Goal: Task Accomplishment & Management: Complete application form

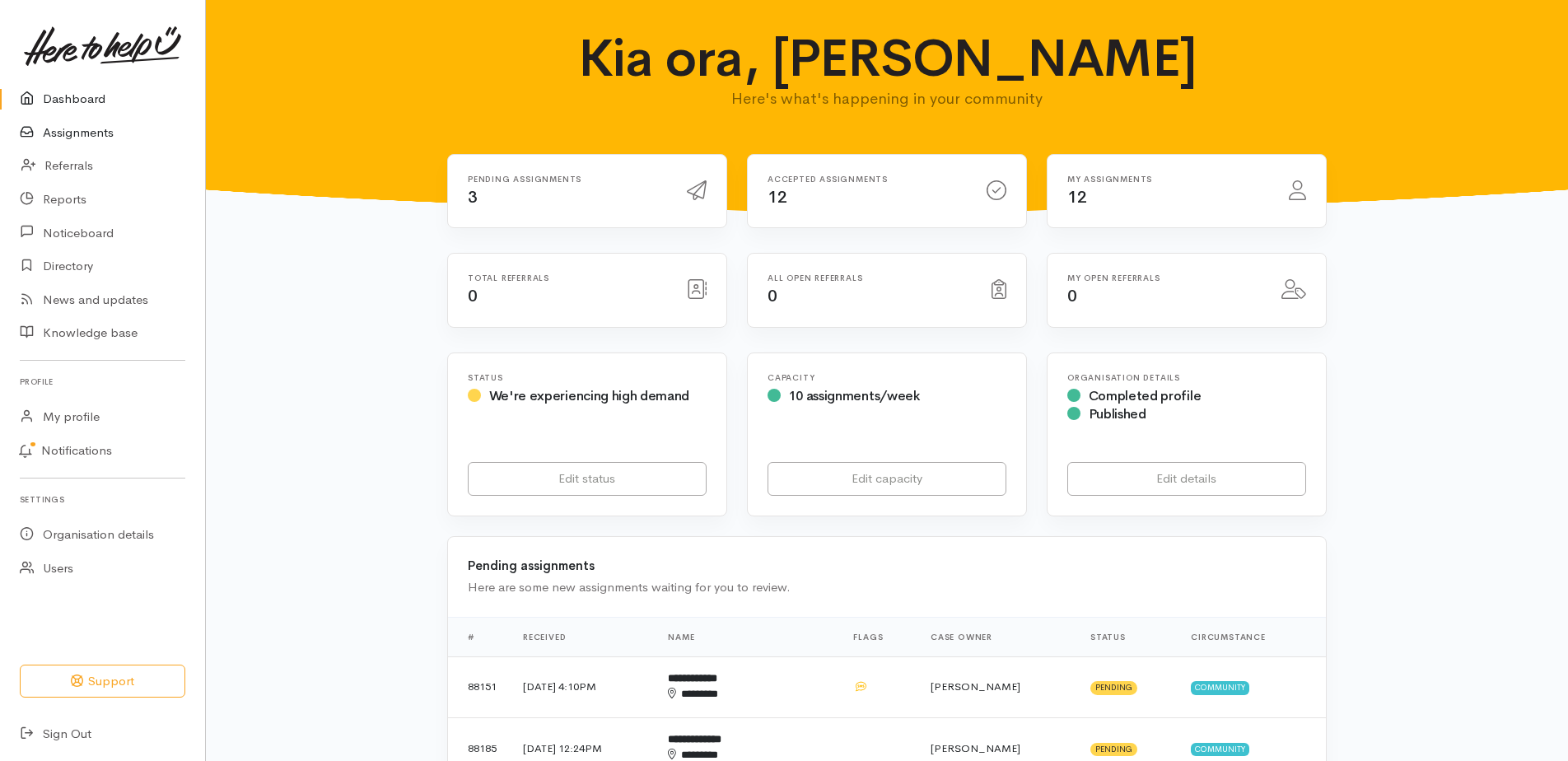
click at [93, 139] on link "Assignments" at bounding box center [103, 132] width 205 height 33
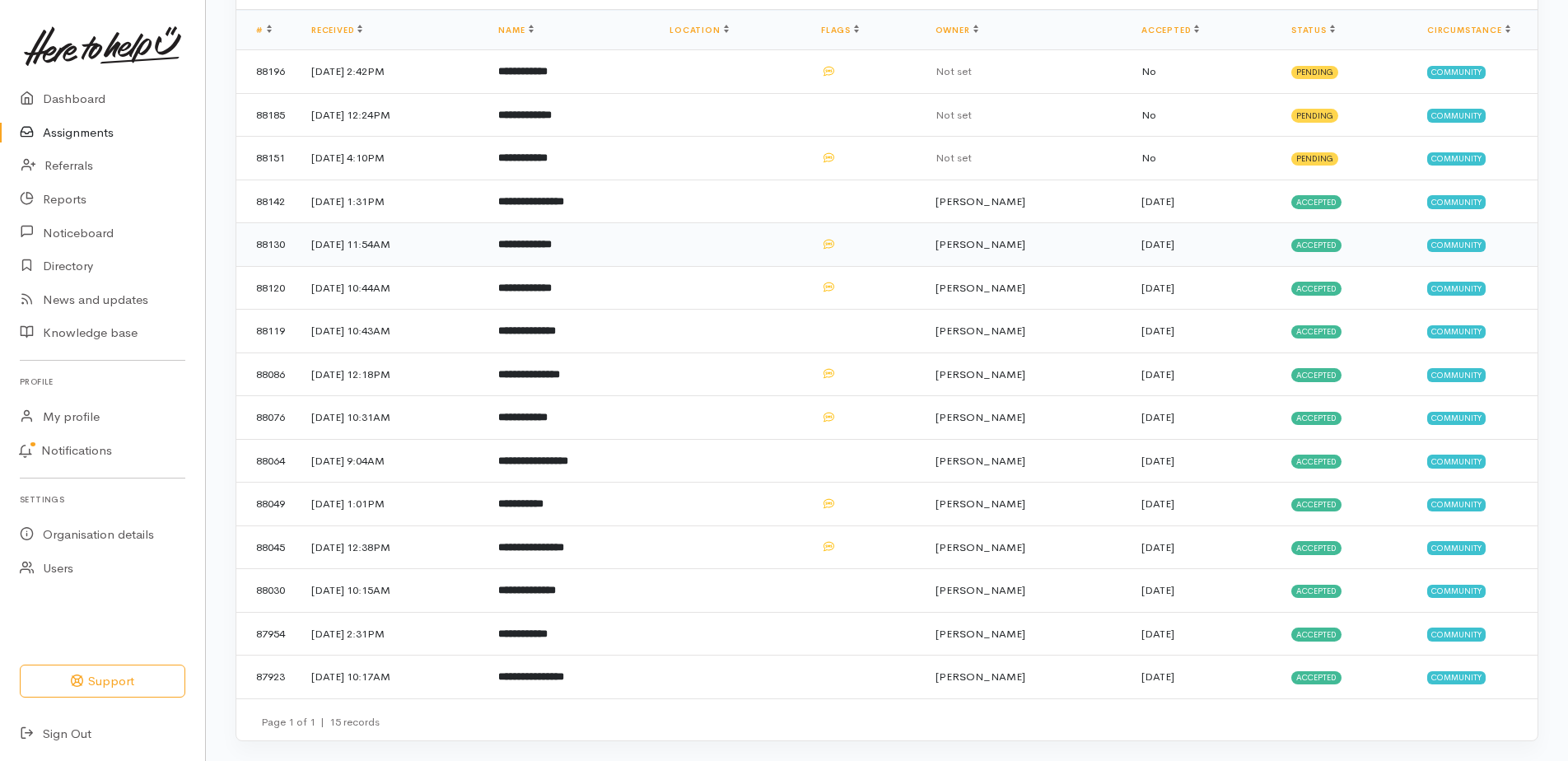
scroll to position [274, 0]
click at [565, 671] on b "**********" at bounding box center [530, 677] width 66 height 11
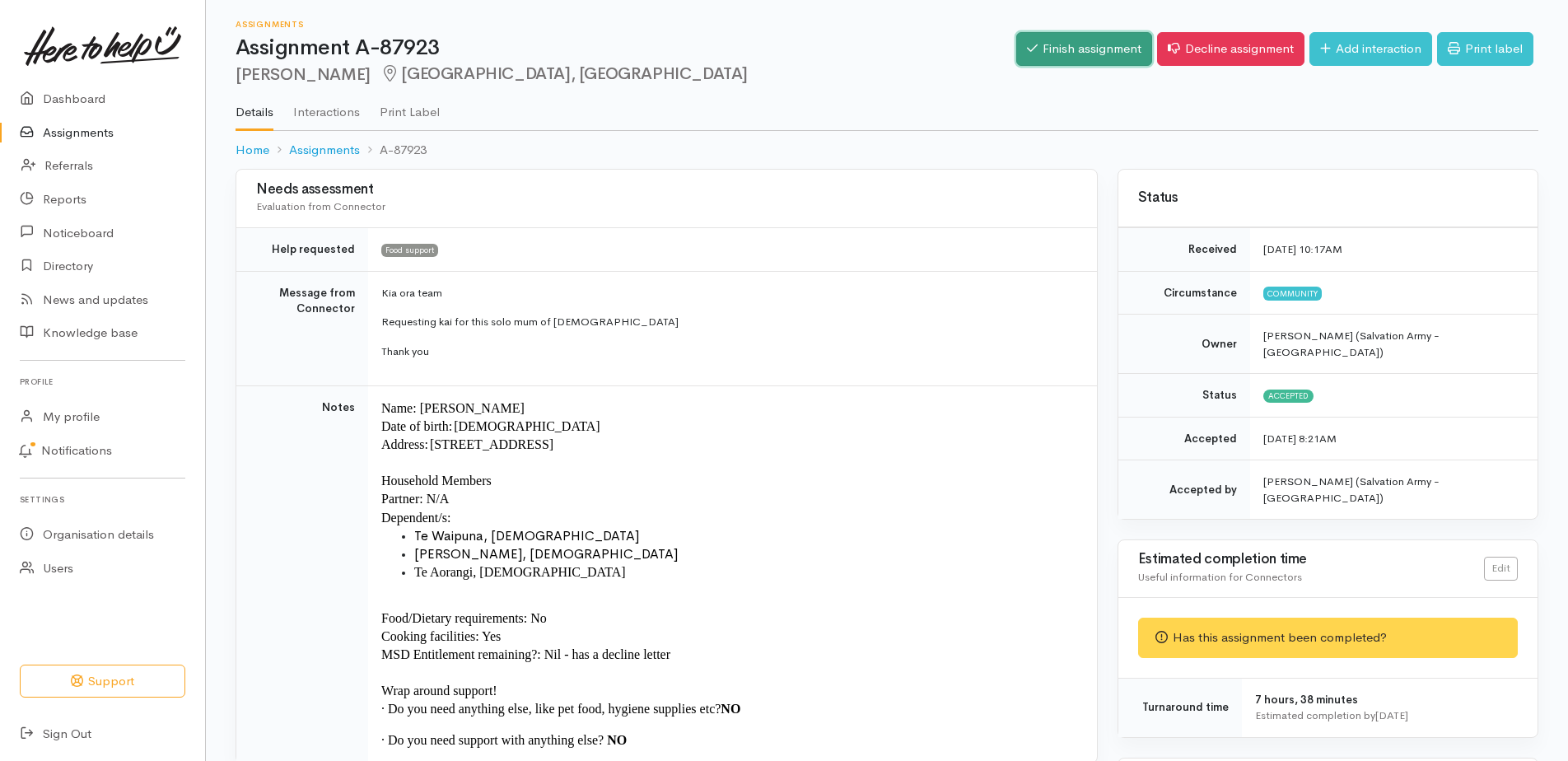
click at [1044, 57] on link "Finish assignment" at bounding box center [1084, 49] width 136 height 33
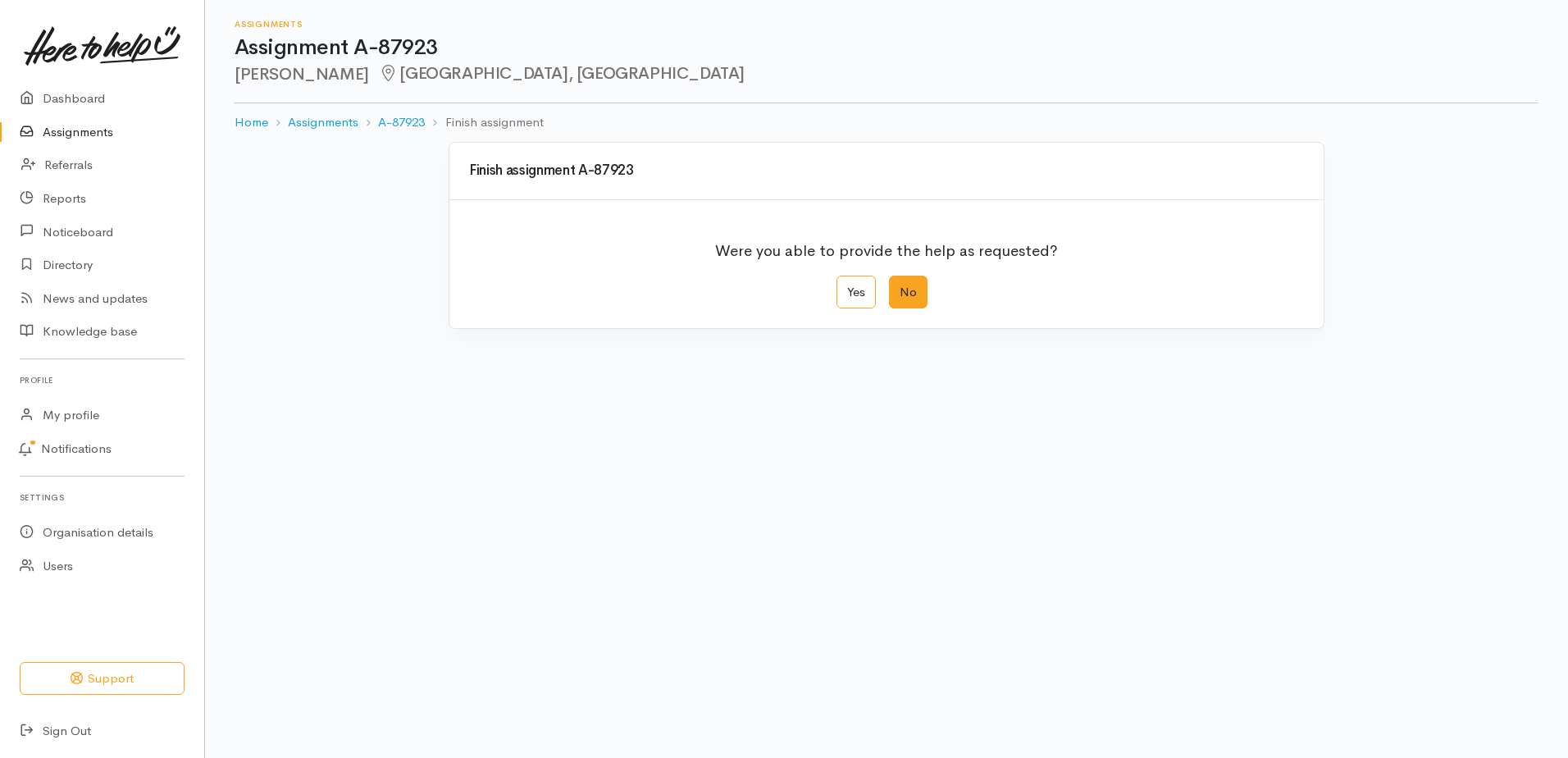
click at [906, 309] on label "No" at bounding box center [909, 292] width 39 height 33
click at [900, 287] on input "No" at bounding box center [895, 281] width 11 height 11
radio input "true"
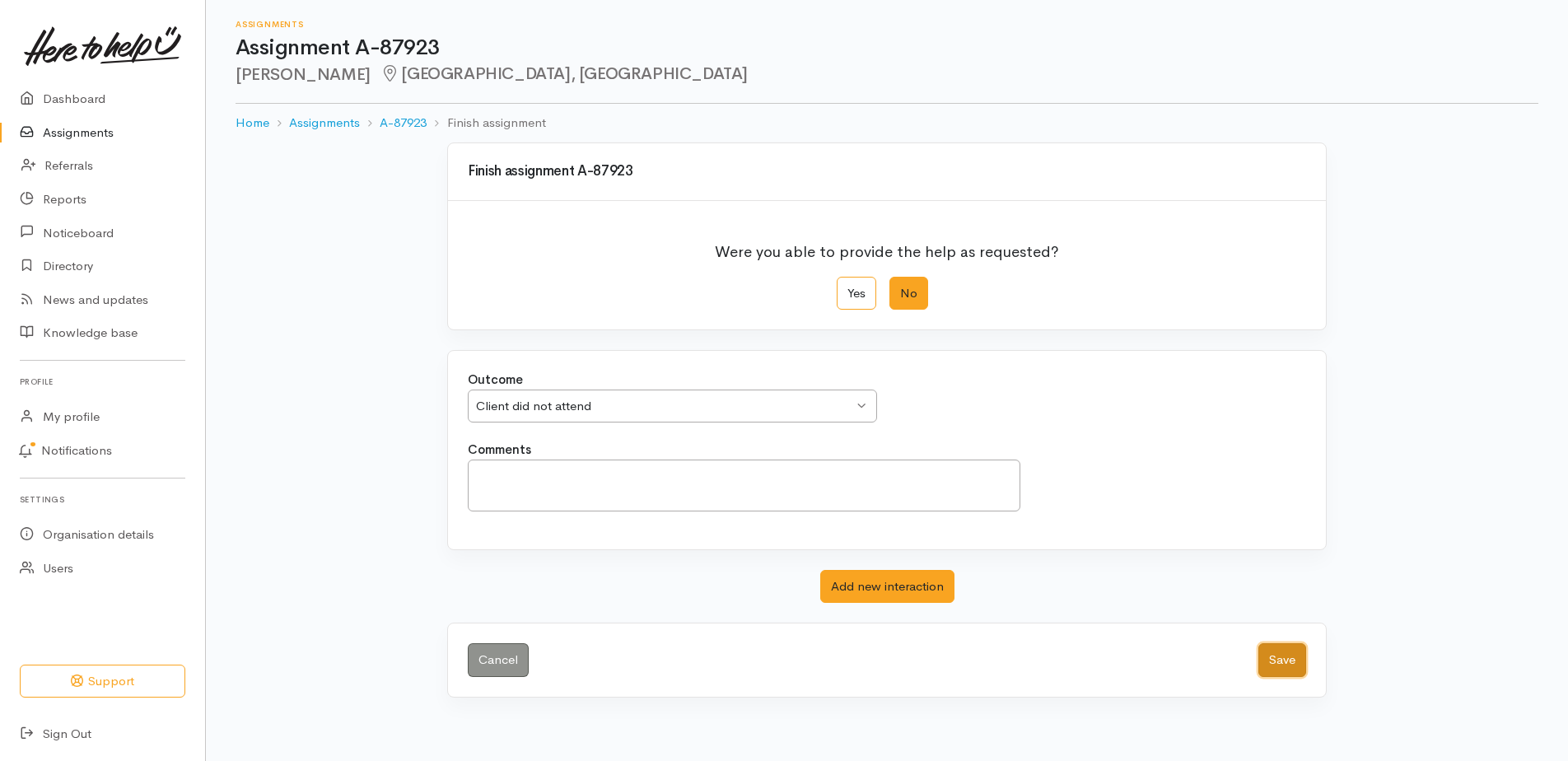
click at [1259, 677] on button "Save" at bounding box center [1283, 660] width 48 height 33
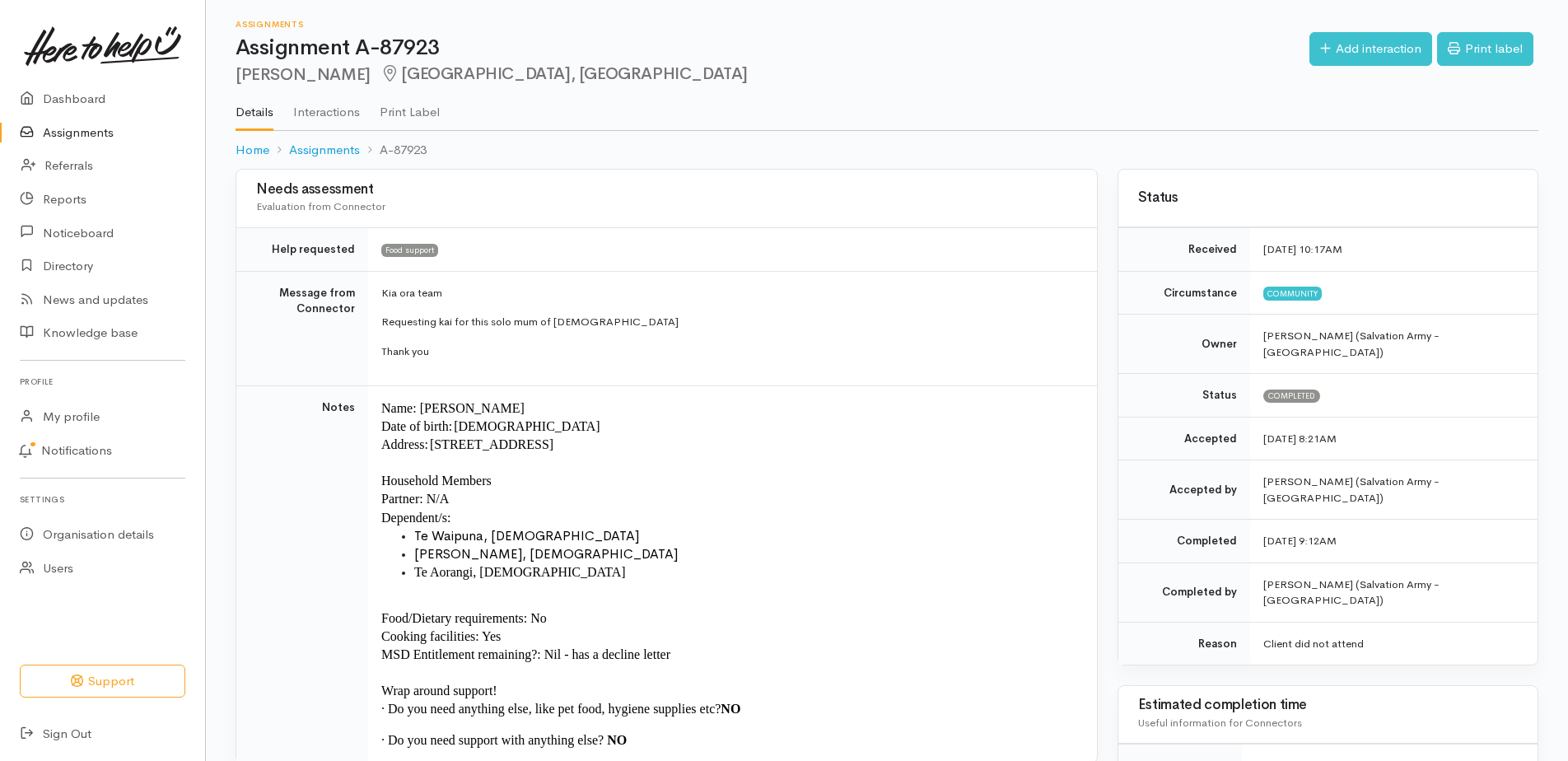
click at [67, 139] on link "Assignments" at bounding box center [103, 132] width 205 height 33
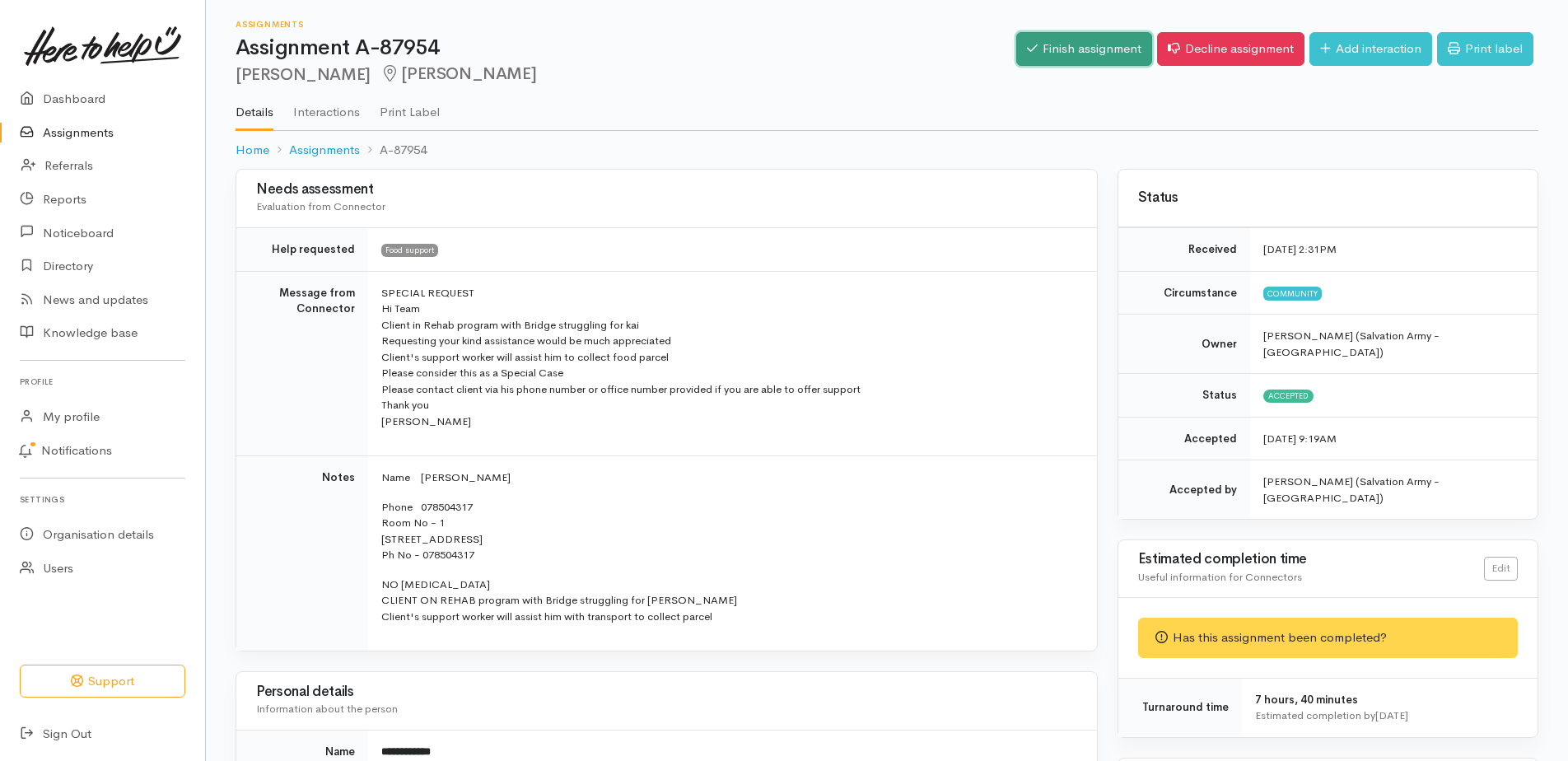
click at [1016, 57] on link "Finish assignment" at bounding box center [1084, 49] width 136 height 33
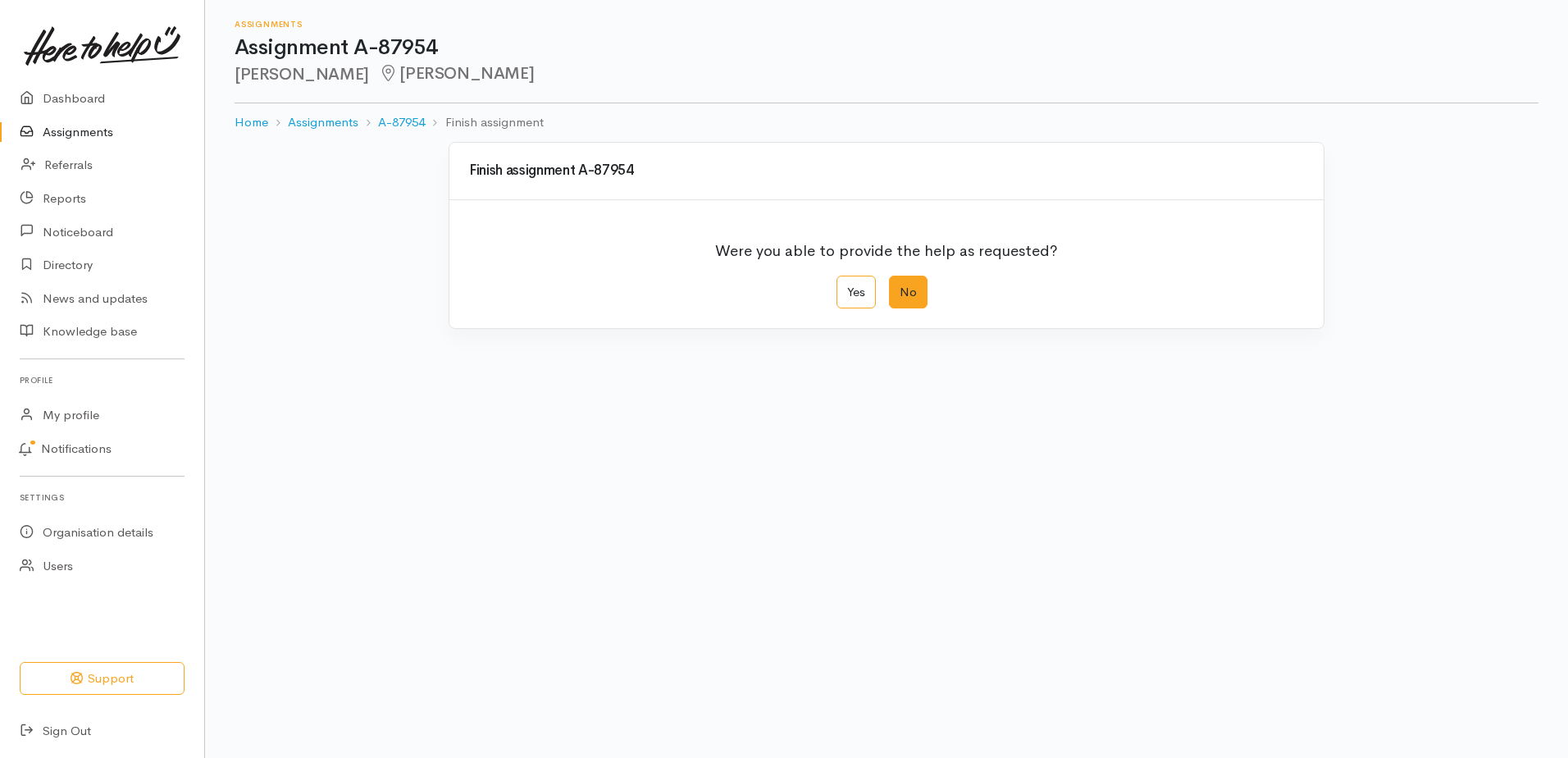
click at [918, 309] on label "No" at bounding box center [909, 292] width 39 height 33
click at [900, 287] on input "No" at bounding box center [895, 281] width 11 height 11
radio input "true"
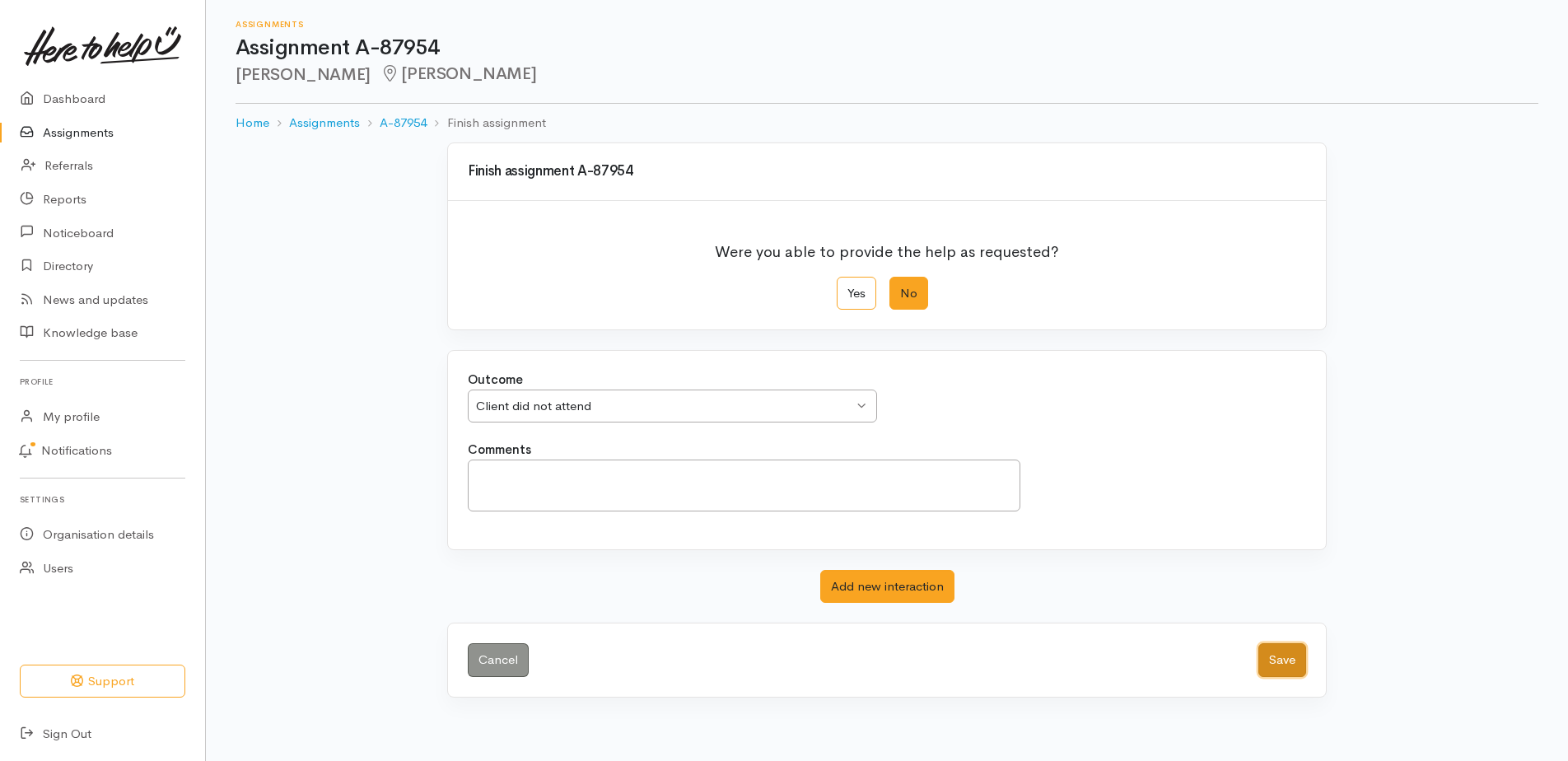
click at [1272, 677] on button "Save" at bounding box center [1283, 660] width 48 height 33
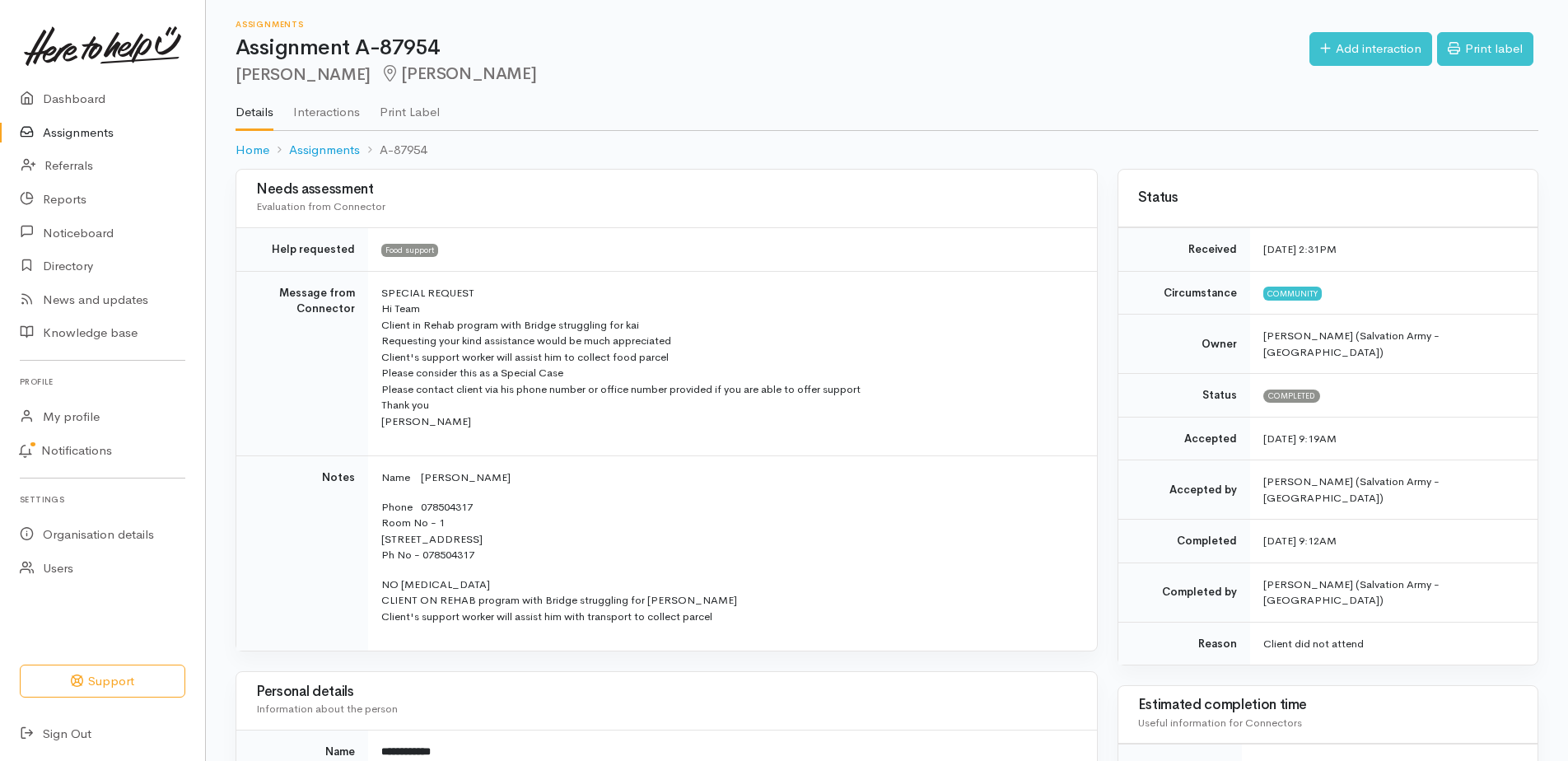
click at [59, 141] on link "Assignments" at bounding box center [103, 132] width 205 height 33
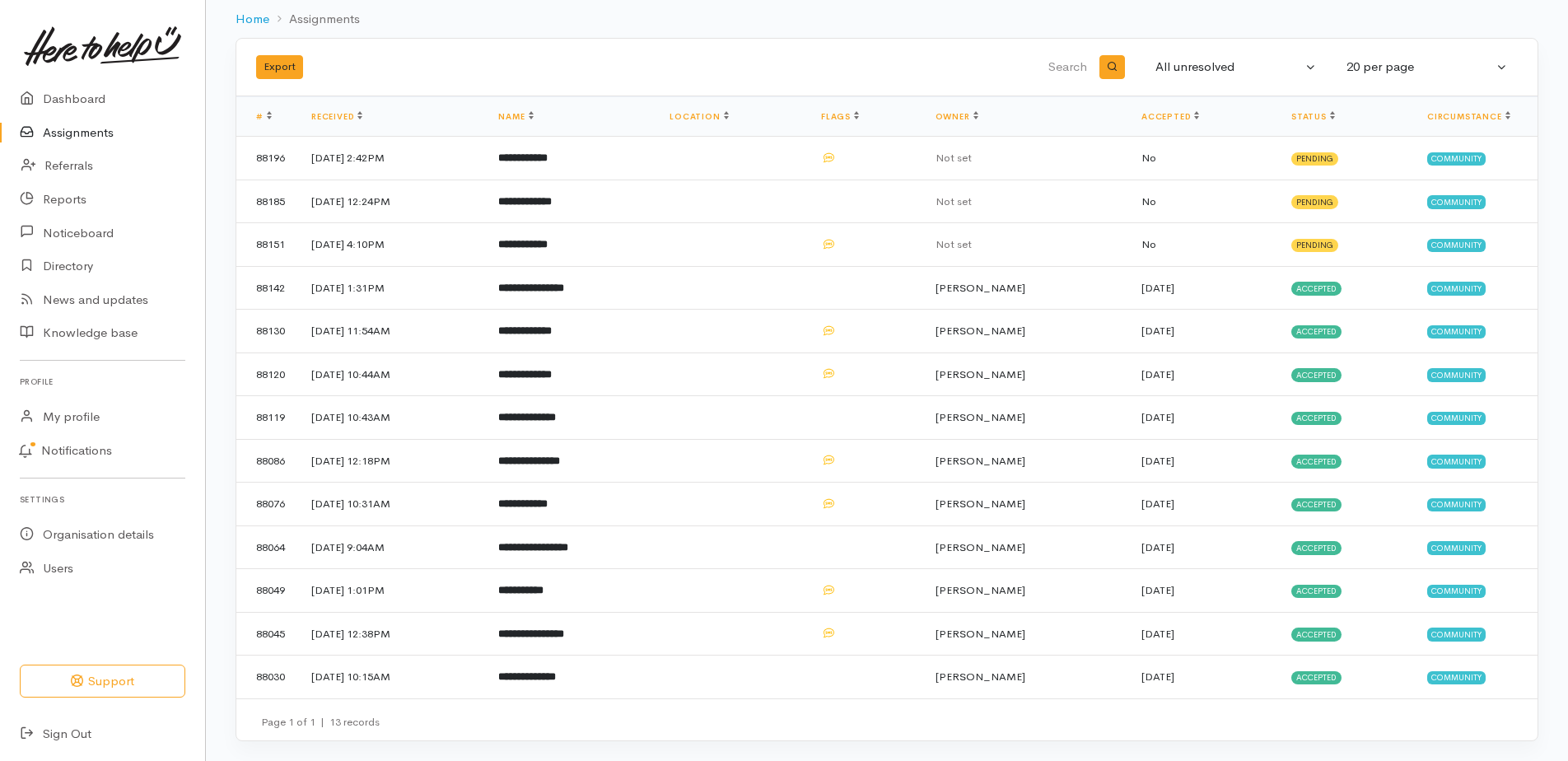
scroll to position [177, 0]
click at [556, 671] on b "**********" at bounding box center [527, 677] width 57 height 11
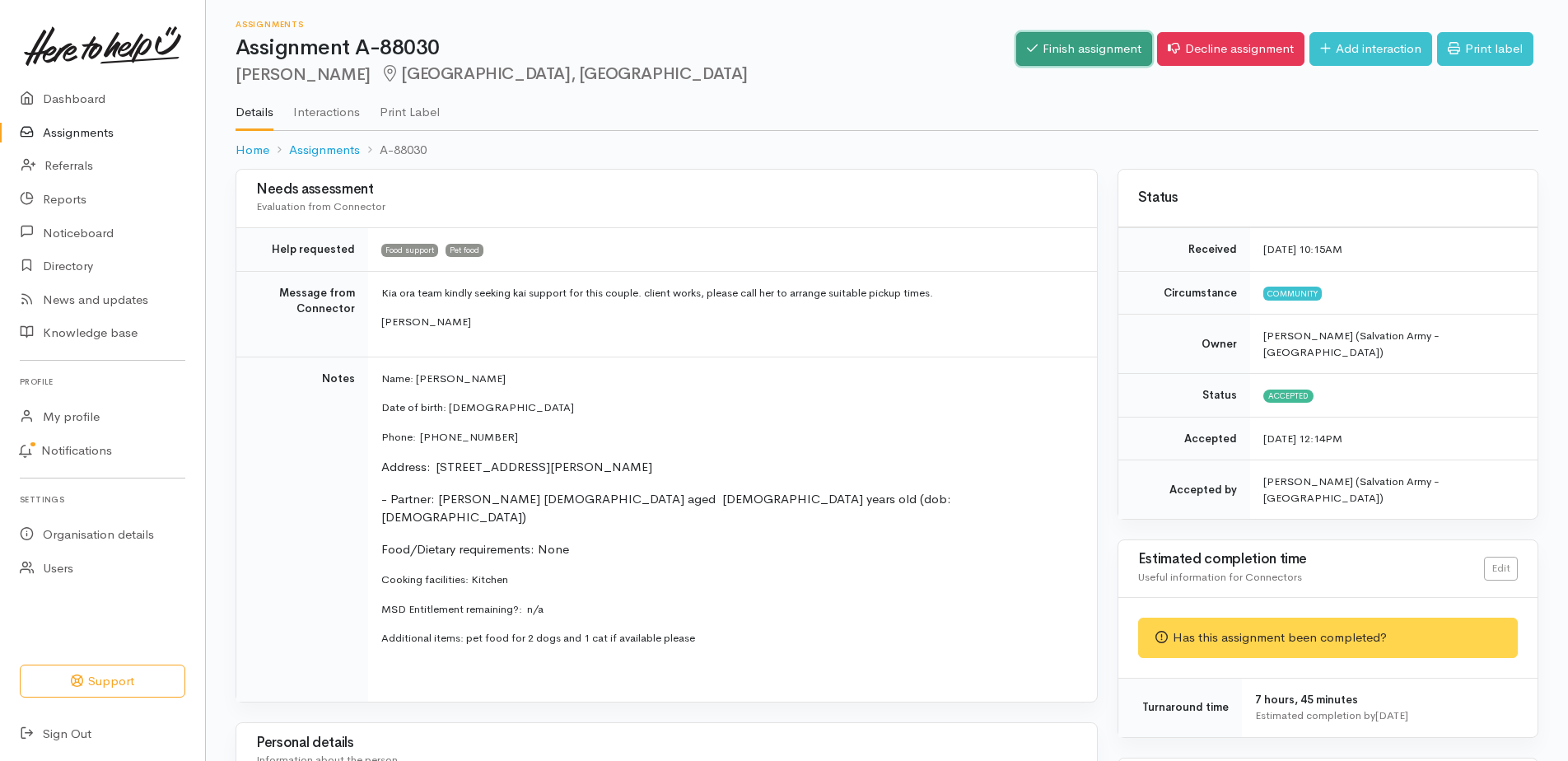
click at [1055, 49] on link "Finish assignment" at bounding box center [1084, 49] width 136 height 33
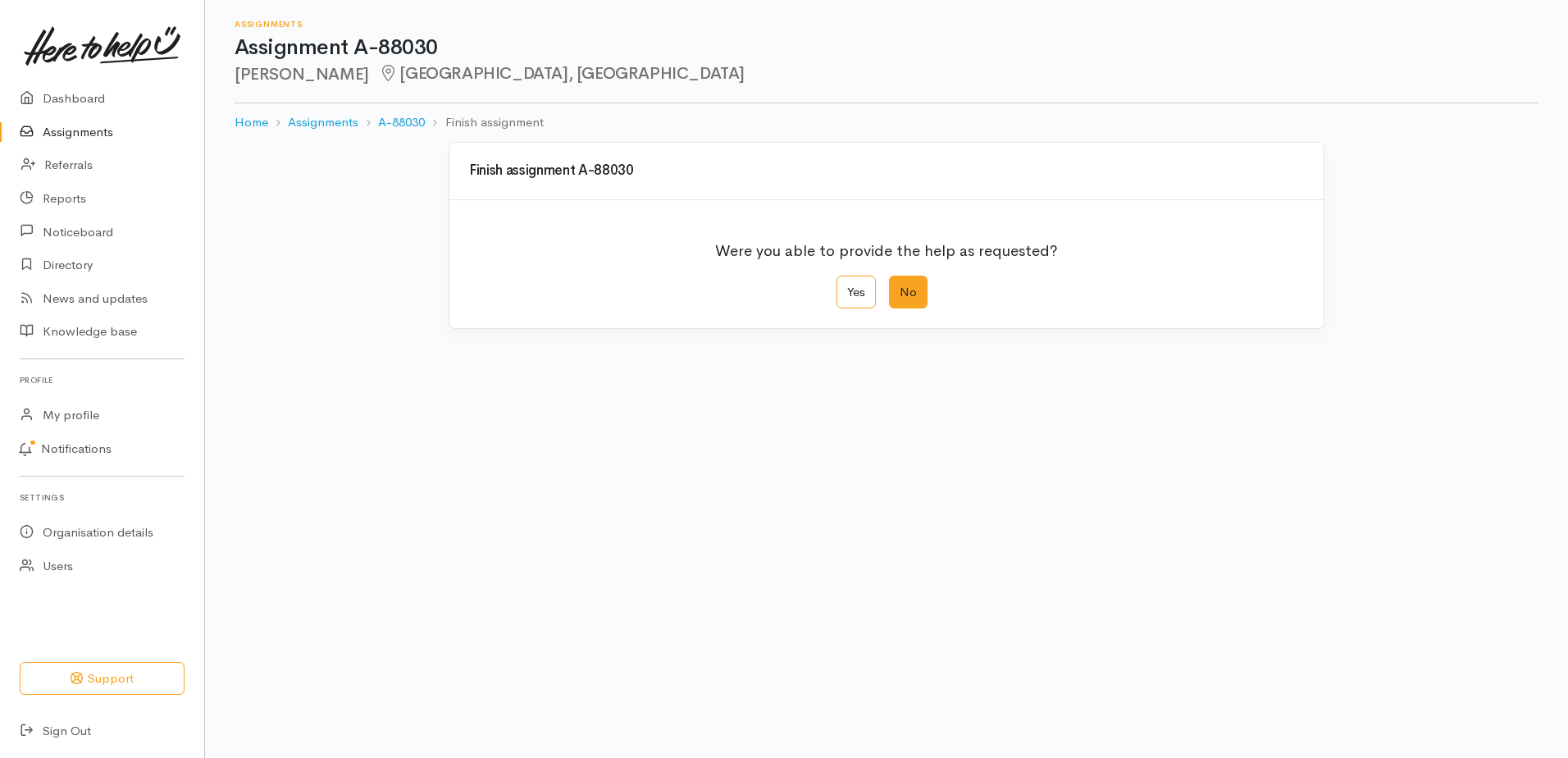
click at [913, 309] on label "No" at bounding box center [909, 292] width 39 height 33
click at [900, 287] on input "No" at bounding box center [895, 281] width 11 height 11
radio input "true"
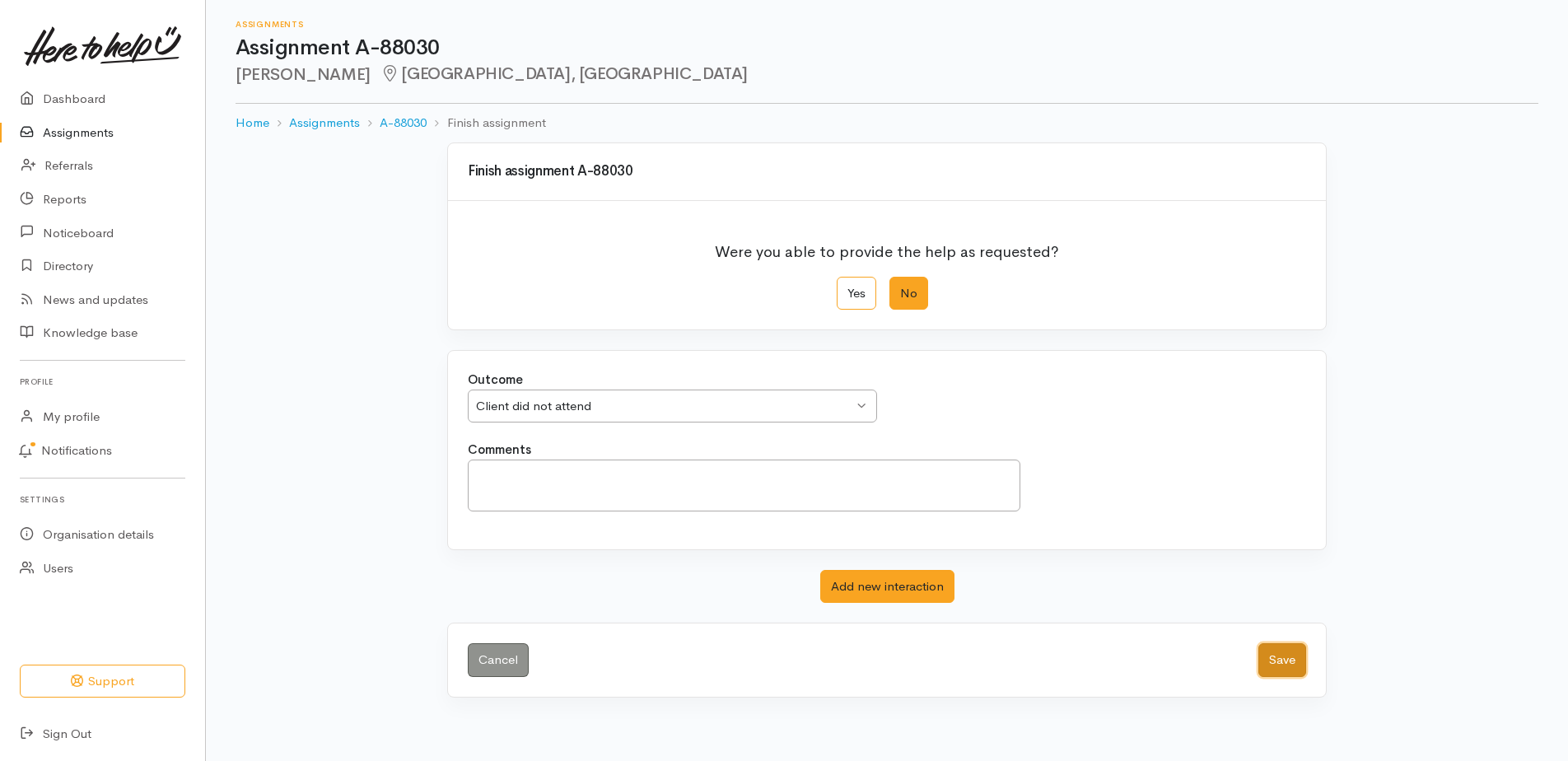
click at [1277, 677] on button "Save" at bounding box center [1283, 660] width 48 height 33
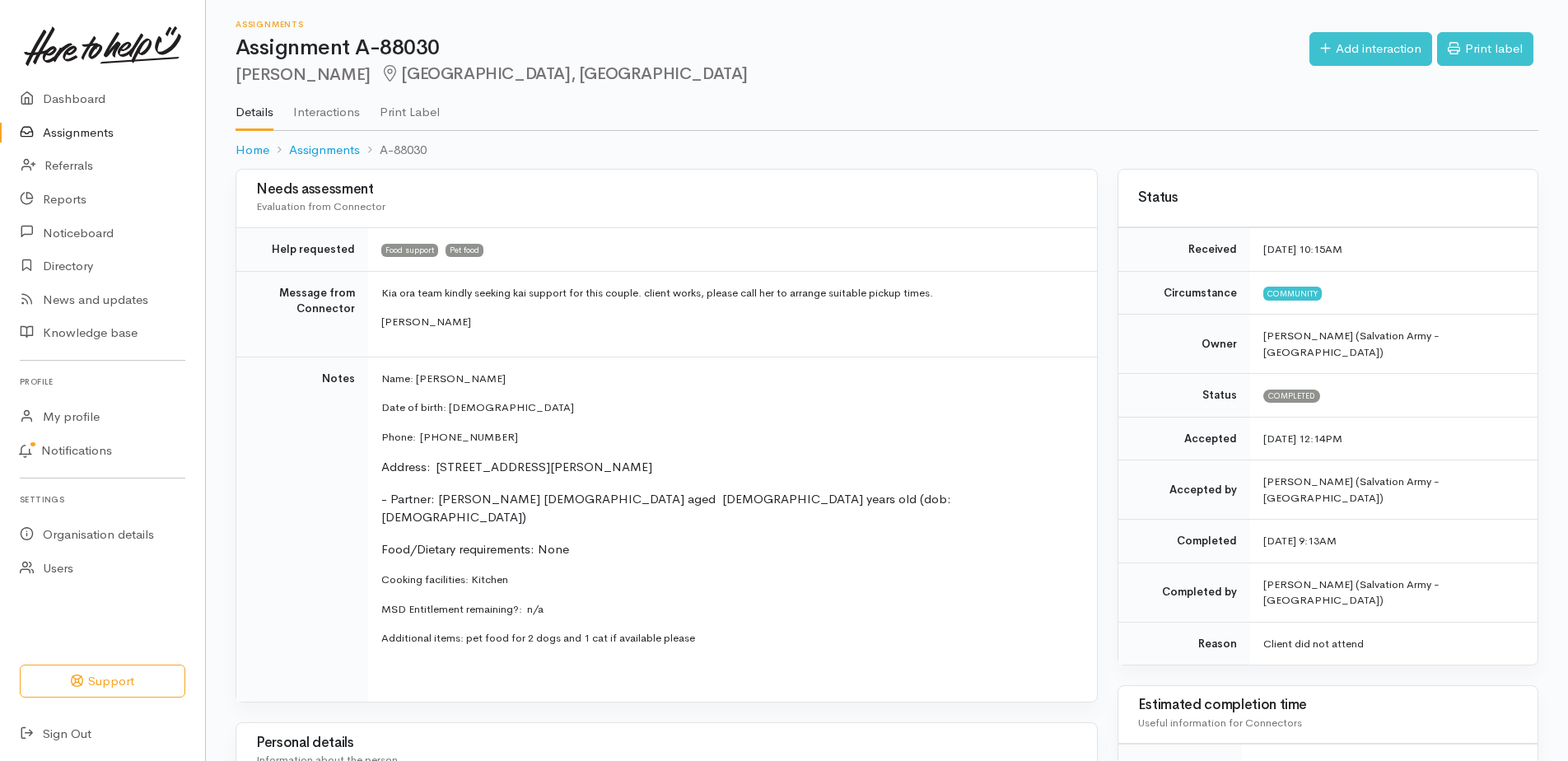
click at [95, 138] on link "Assignments" at bounding box center [103, 132] width 205 height 33
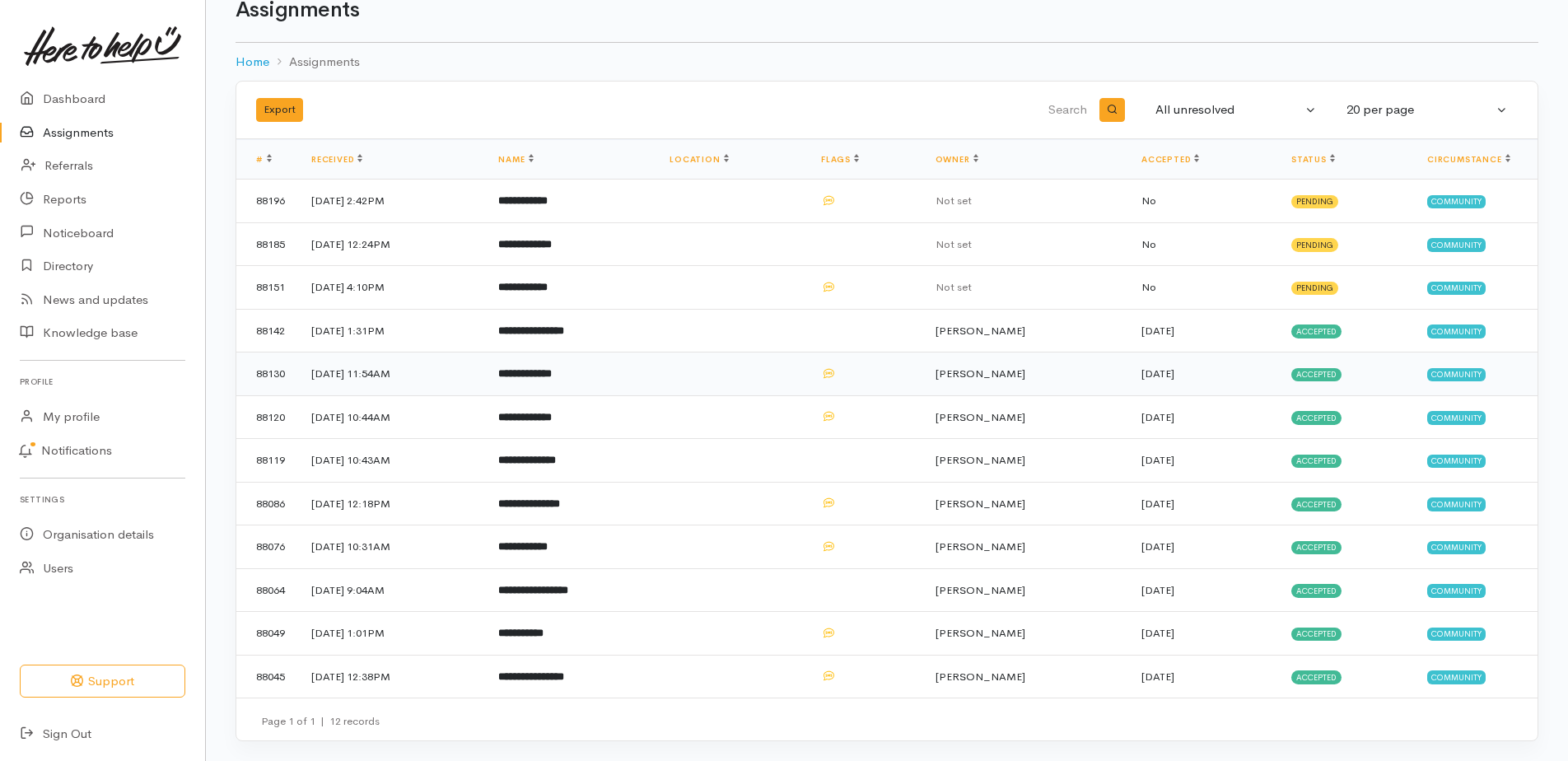
scroll to position [129, 0]
click at [565, 671] on b "**********" at bounding box center [530, 677] width 66 height 11
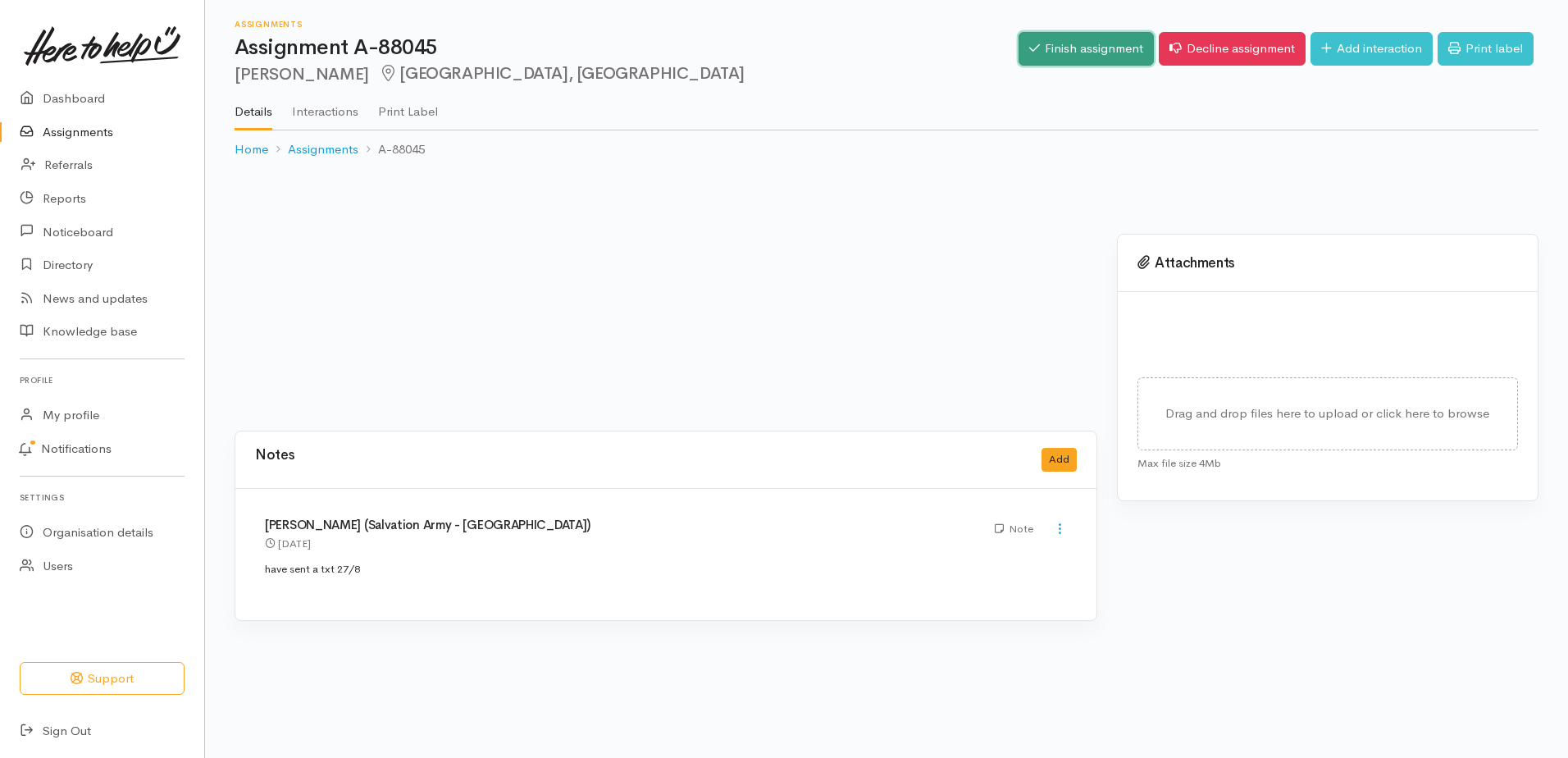
click at [1019, 60] on link "Finish assignment" at bounding box center [1086, 49] width 136 height 33
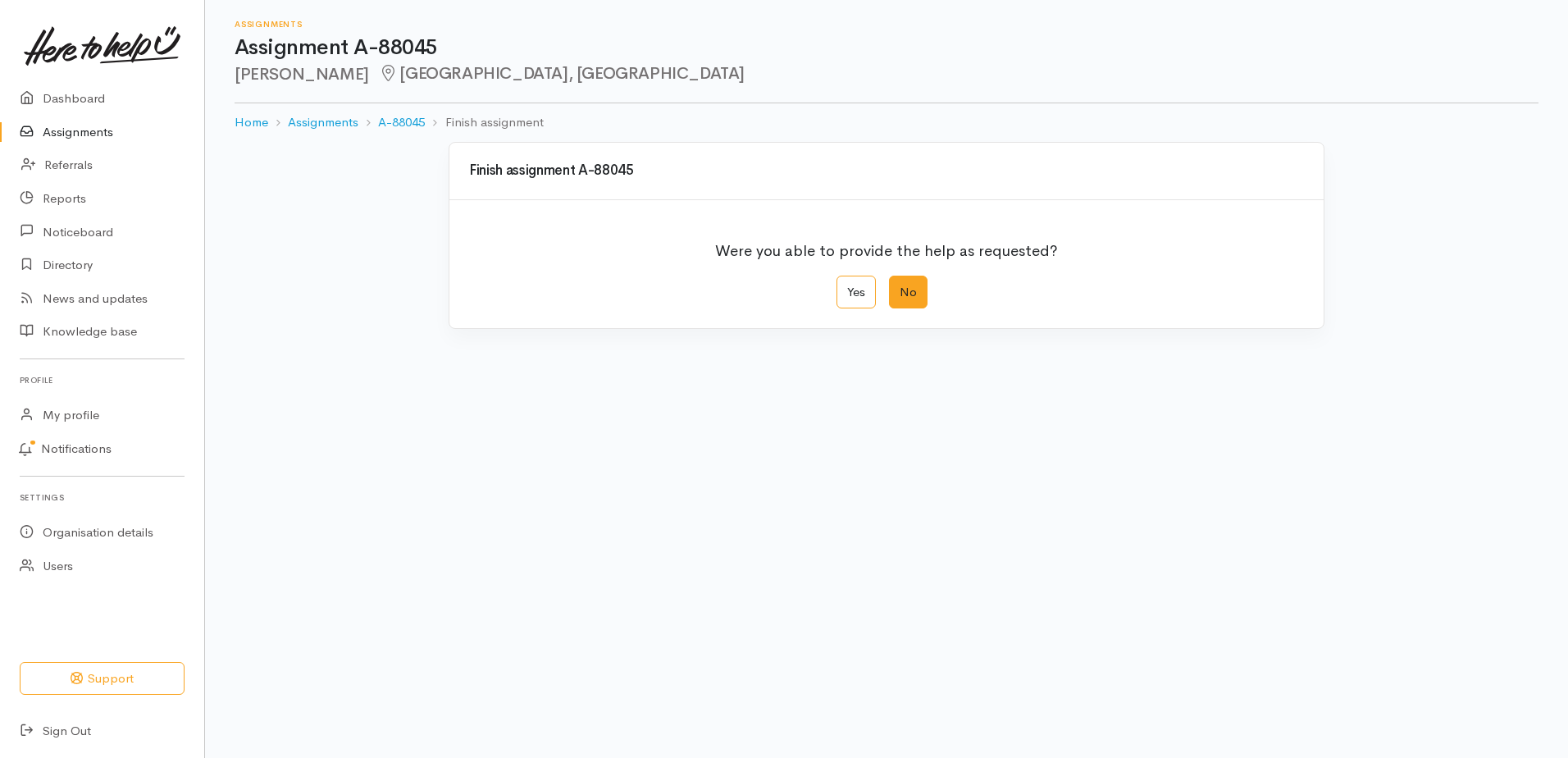
click at [914, 309] on label "No" at bounding box center [909, 292] width 39 height 33
click at [900, 287] on input "No" at bounding box center [895, 281] width 11 height 11
radio input "true"
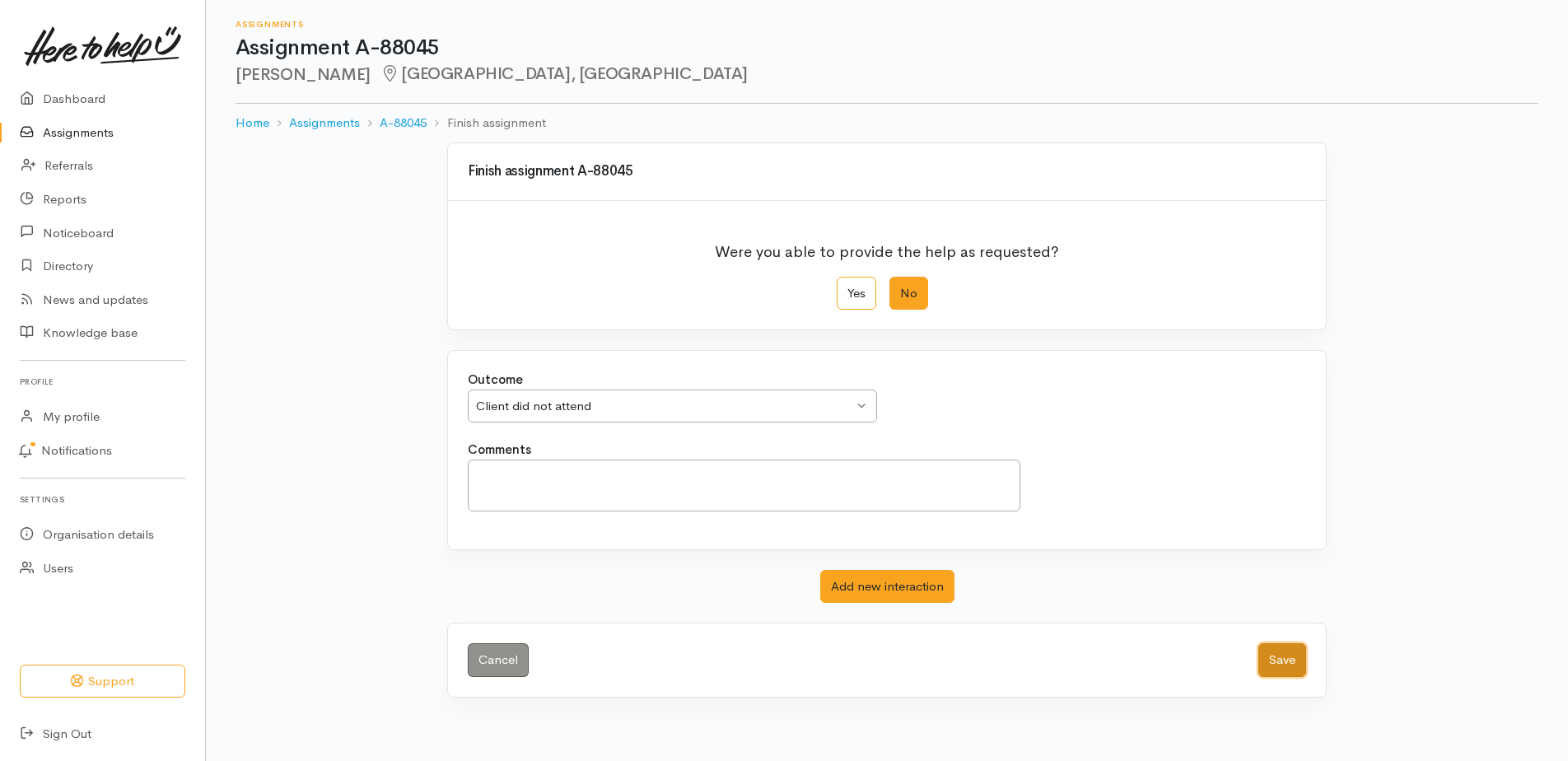
click at [1274, 677] on button "Save" at bounding box center [1283, 660] width 48 height 33
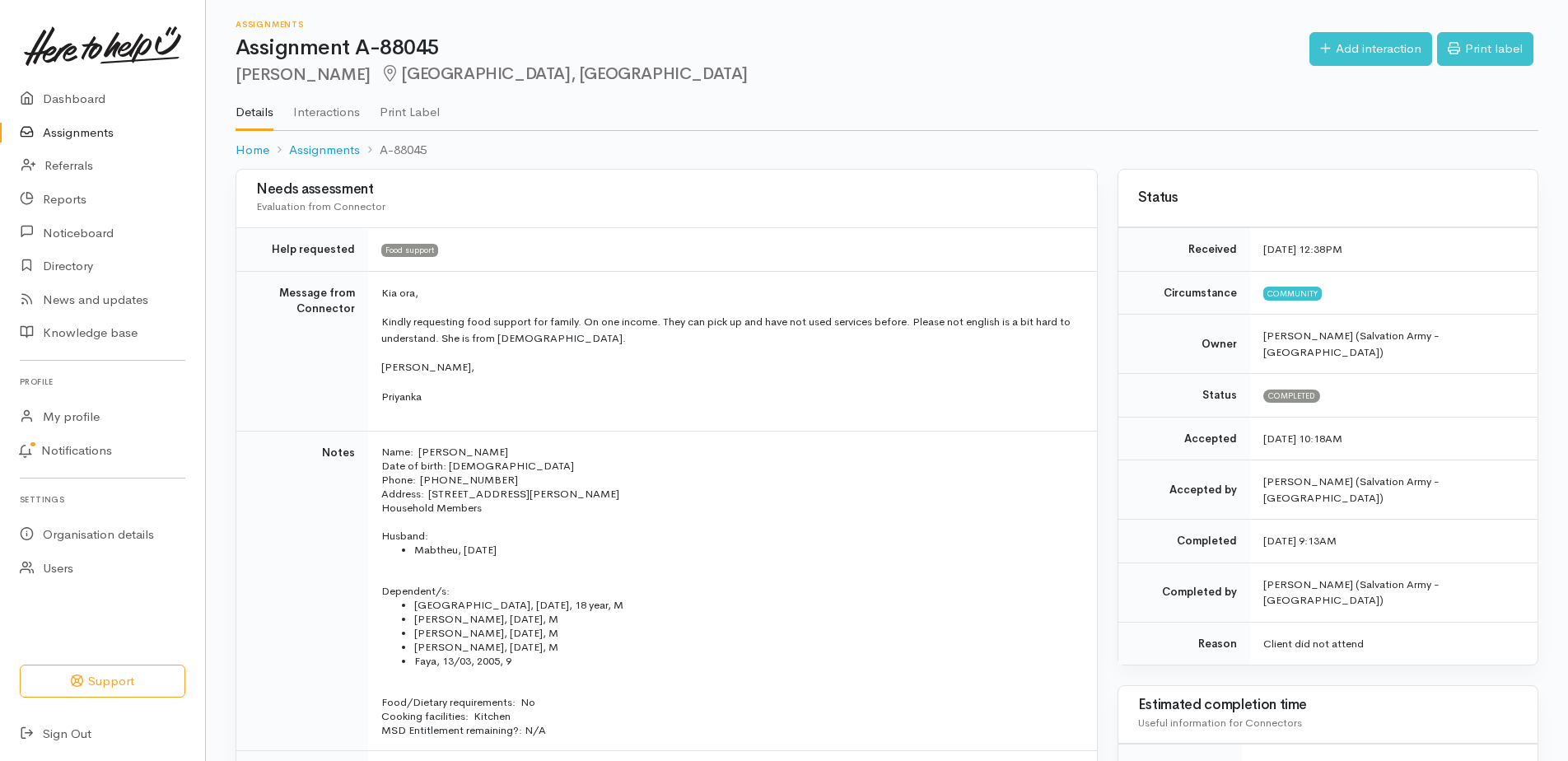
click at [97, 139] on link "Assignments" at bounding box center [103, 132] width 205 height 33
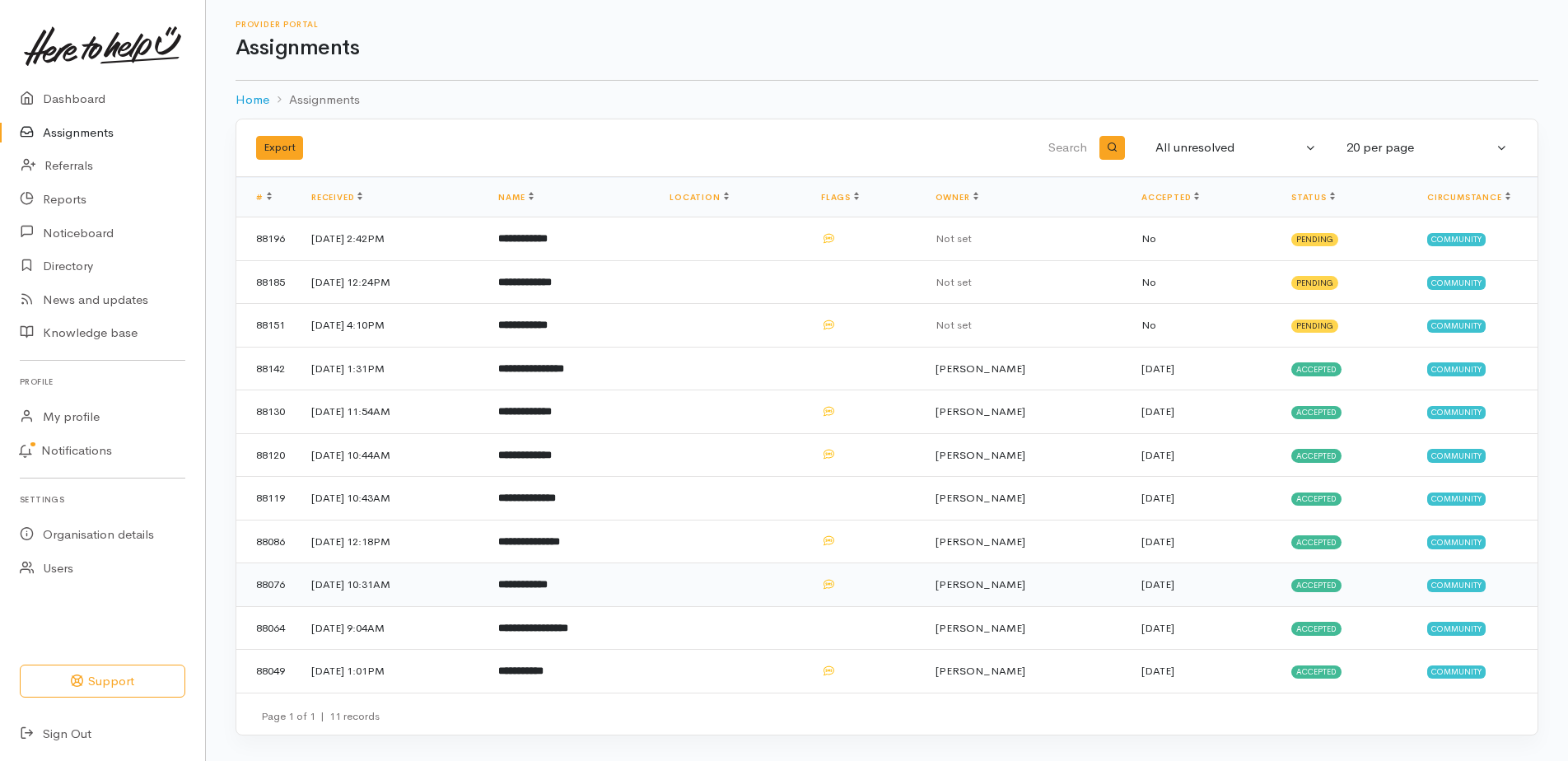
scroll to position [80, 0]
click at [580, 656] on td "**********" at bounding box center [570, 671] width 171 height 43
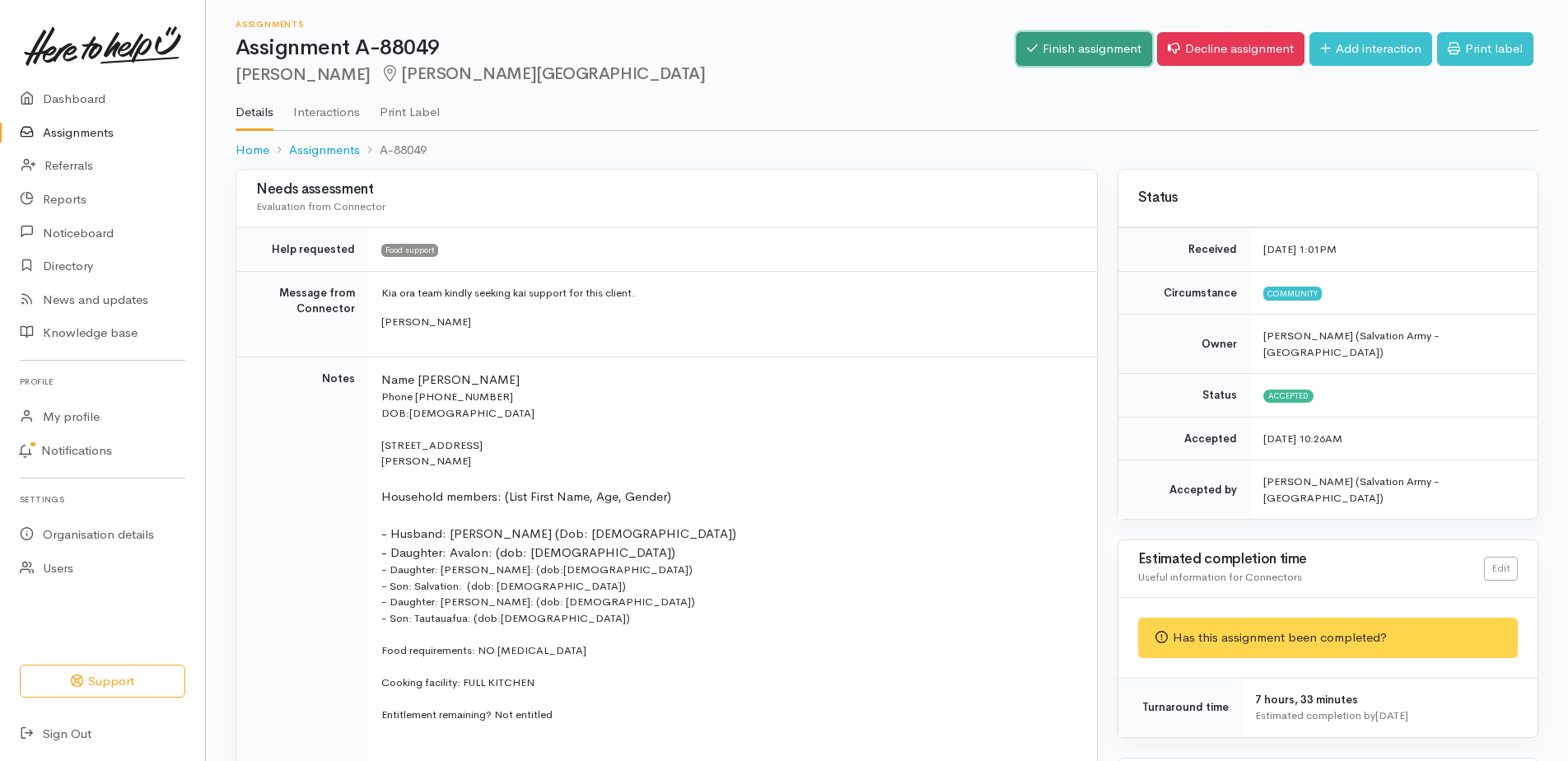
click at [1016, 56] on link "Finish assignment" at bounding box center [1084, 49] width 136 height 33
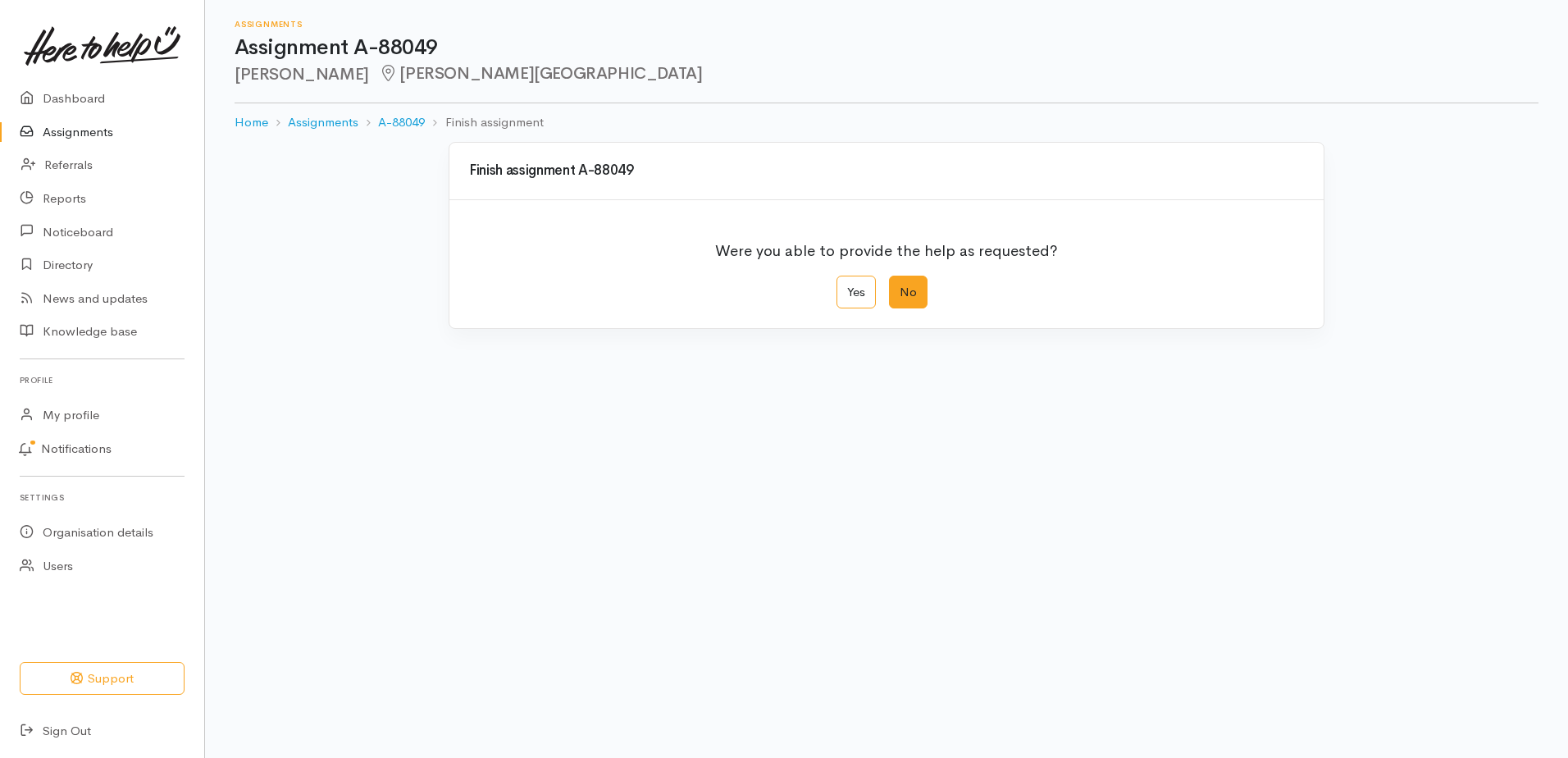
click at [902, 309] on label "No" at bounding box center [909, 292] width 39 height 33
click at [900, 287] on input "No" at bounding box center [895, 281] width 11 height 11
radio input "true"
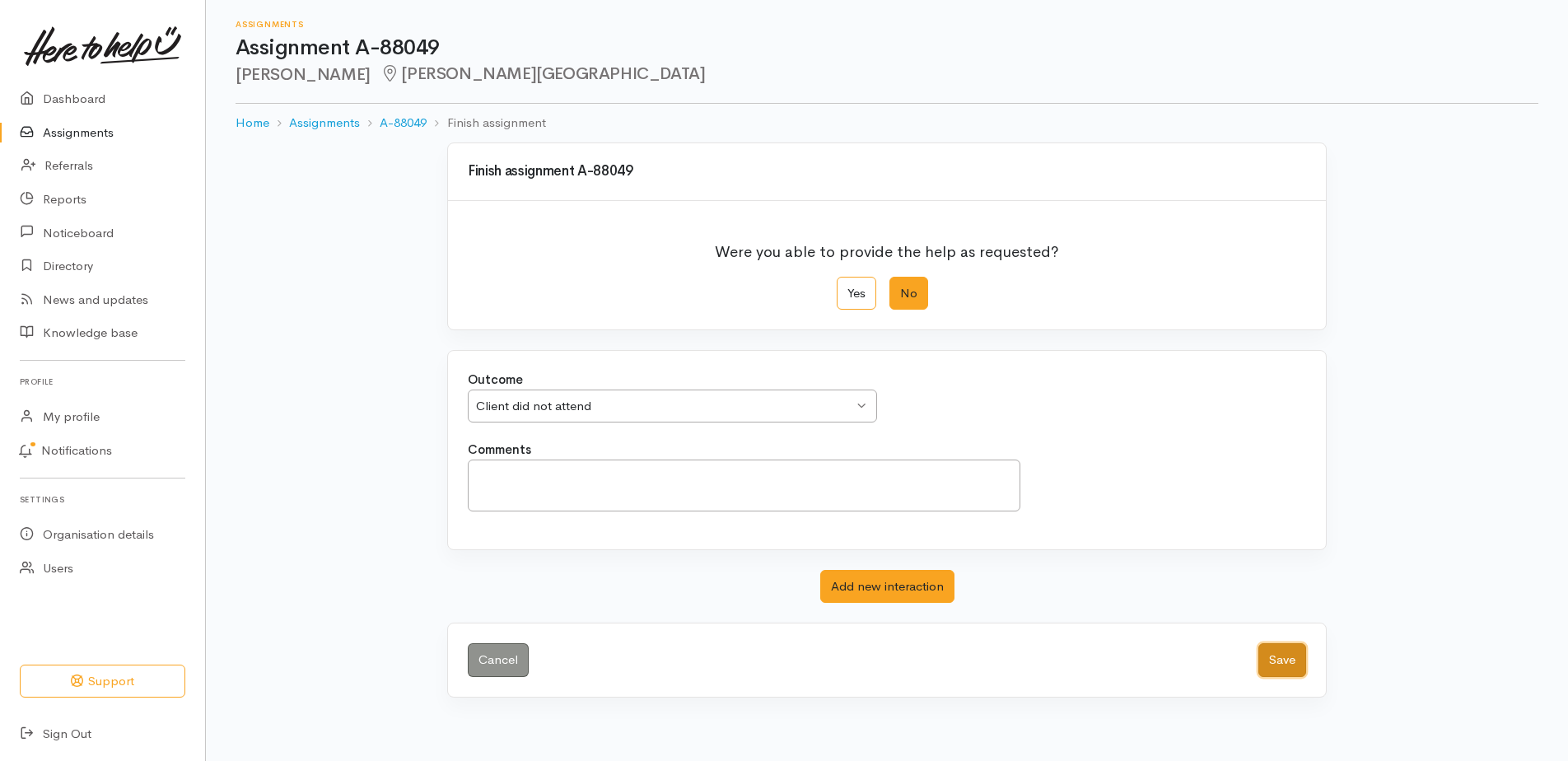
click at [1279, 677] on button "Save" at bounding box center [1283, 660] width 48 height 33
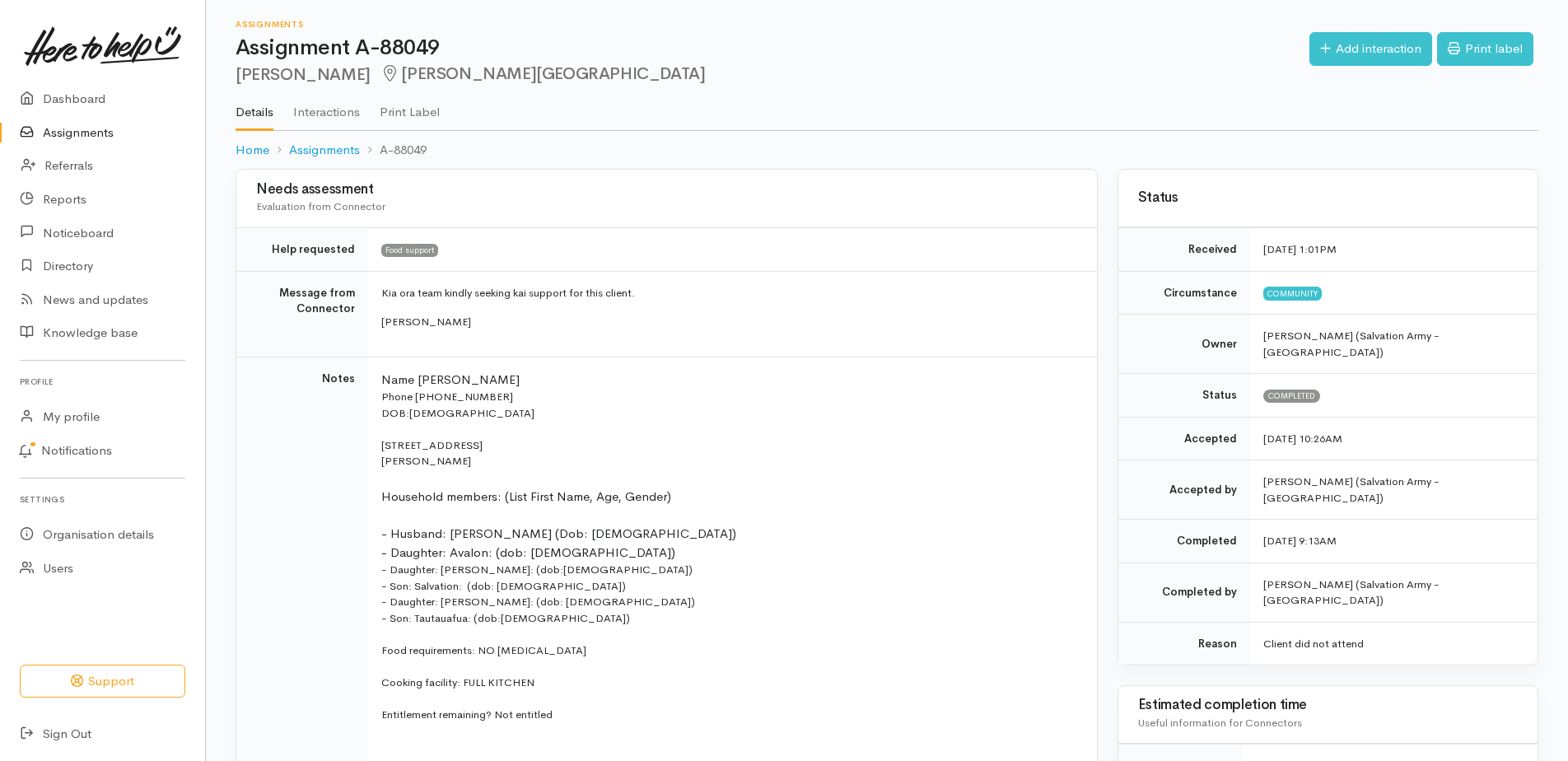
click at [100, 136] on link "Assignments" at bounding box center [103, 132] width 205 height 33
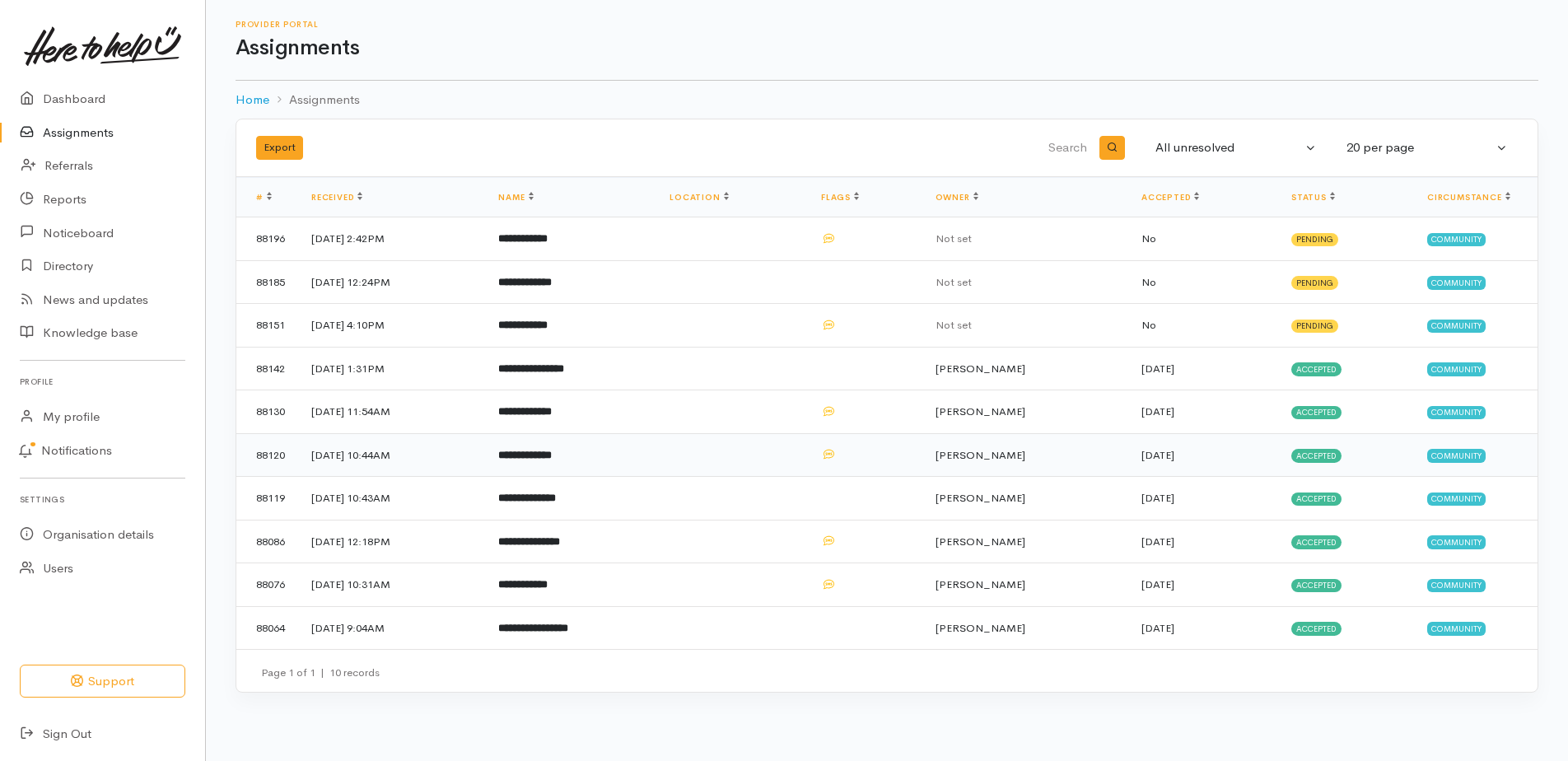
scroll to position [31, 0]
click at [568, 633] on b "**********" at bounding box center [533, 629] width 70 height 11
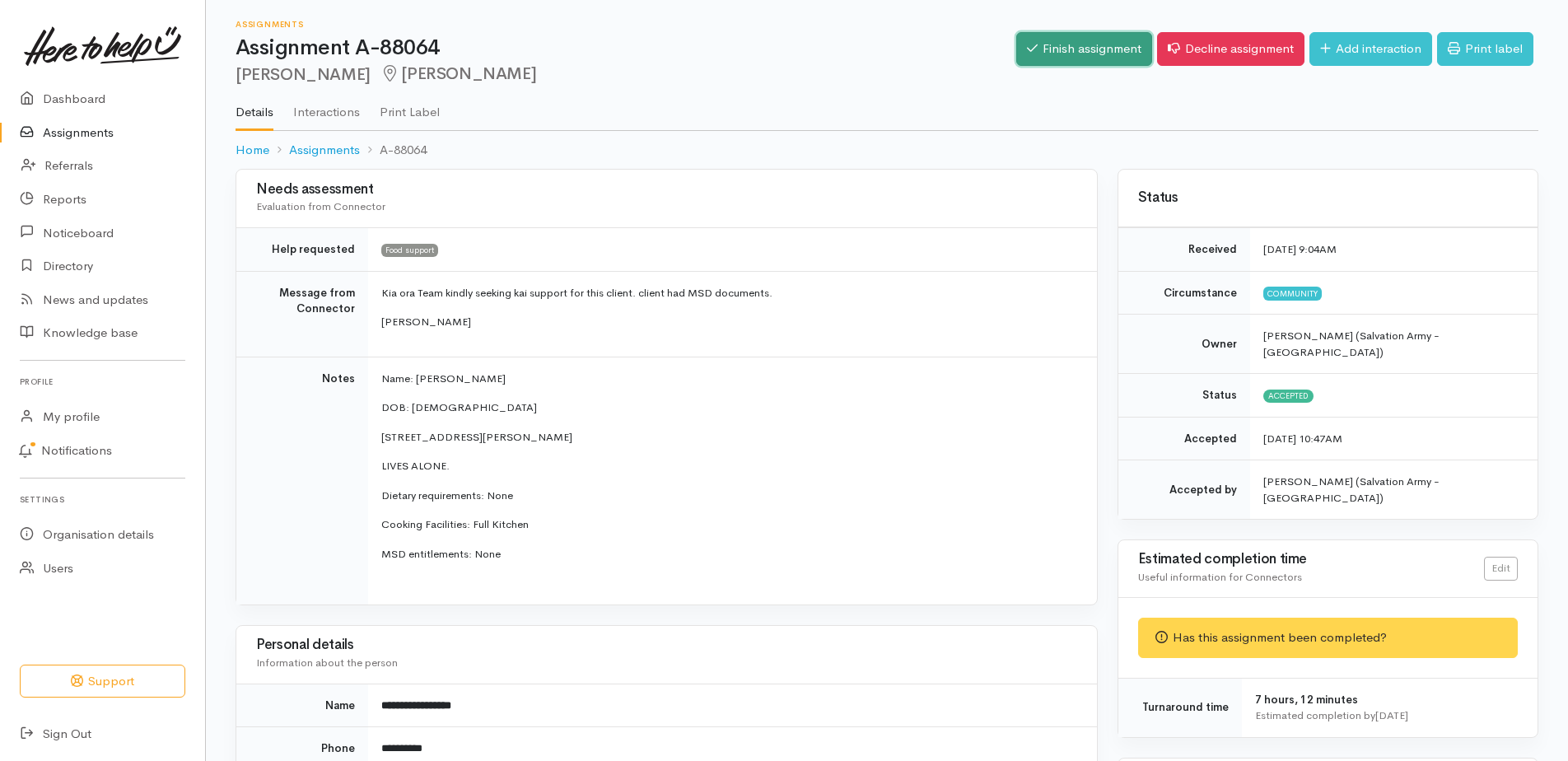
click at [1034, 48] on link "Finish assignment" at bounding box center [1084, 49] width 136 height 33
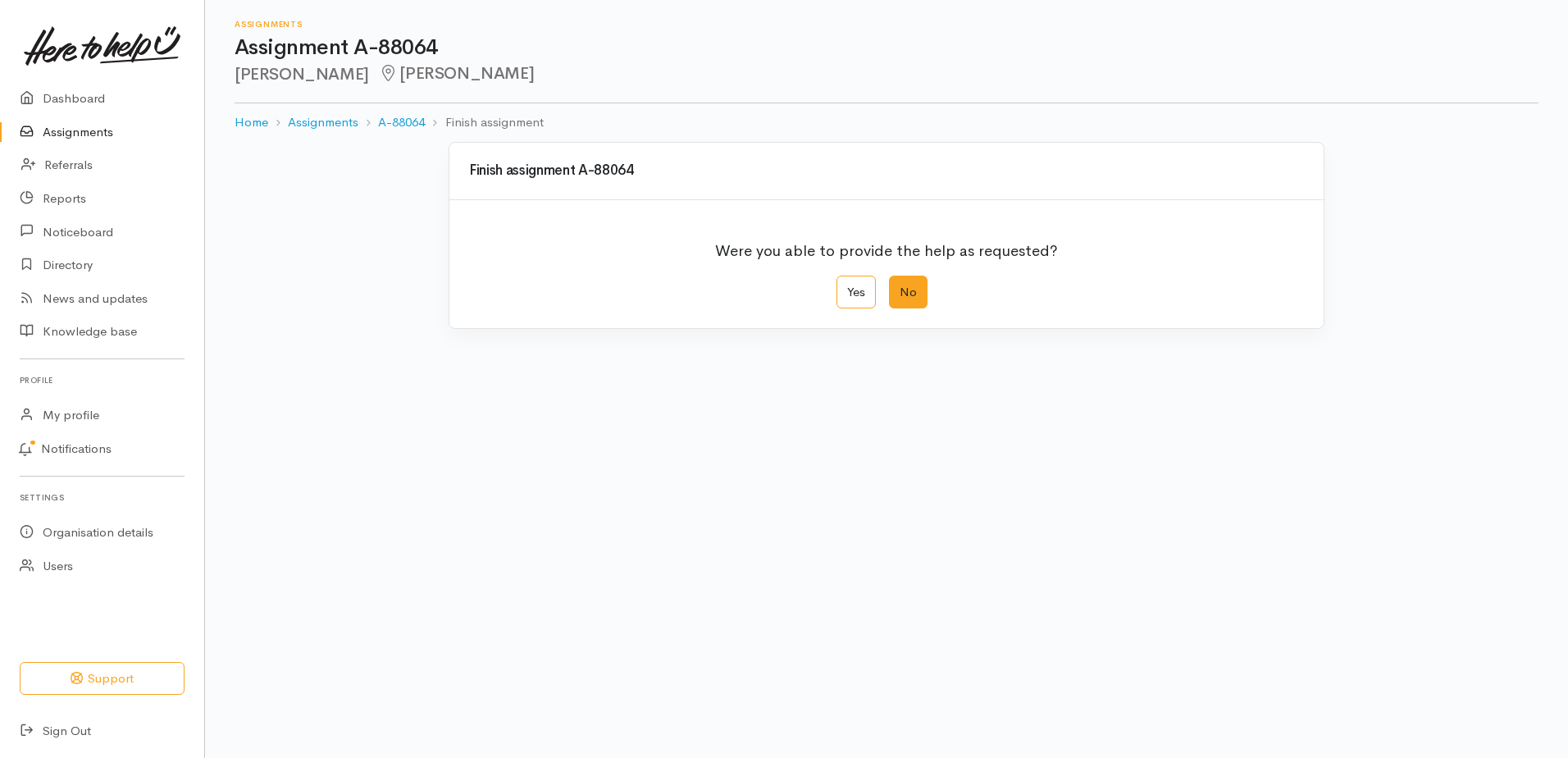
click at [915, 309] on label "No" at bounding box center [909, 292] width 39 height 33
click at [900, 287] on input "No" at bounding box center [895, 281] width 11 height 11
radio input "true"
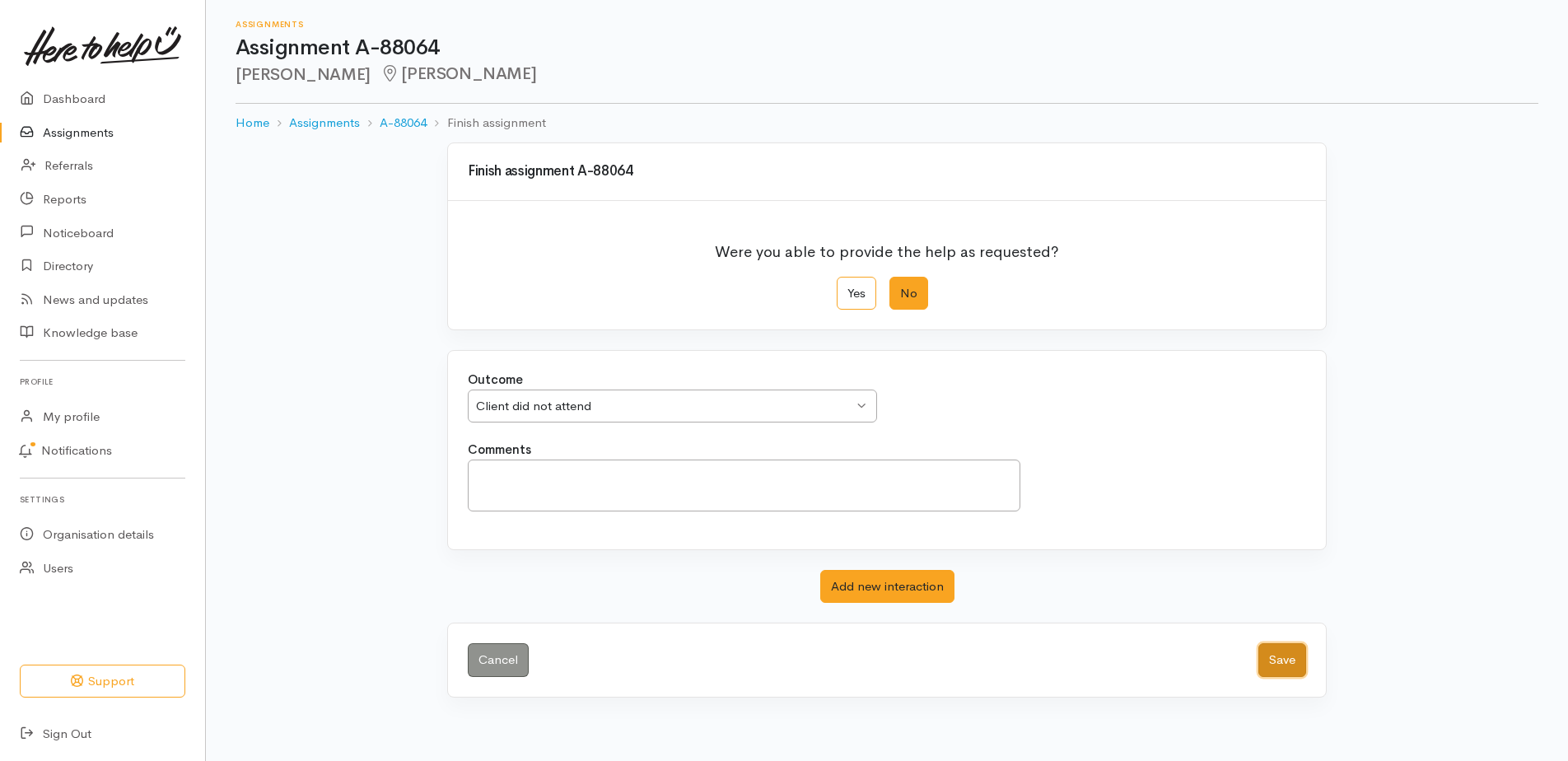
click at [1269, 677] on button "Save" at bounding box center [1283, 660] width 48 height 33
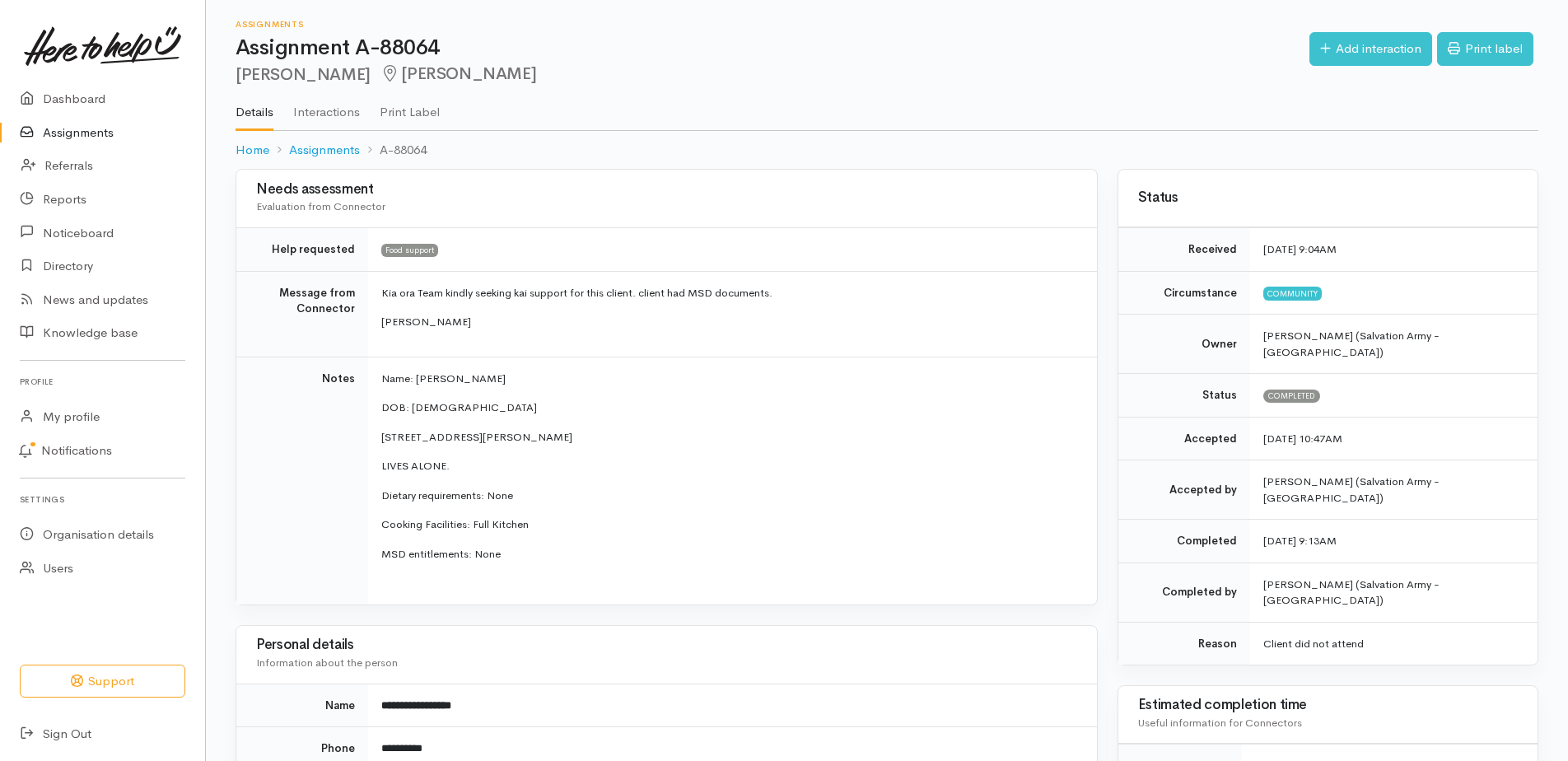
click at [101, 144] on link "Assignments" at bounding box center [103, 132] width 205 height 33
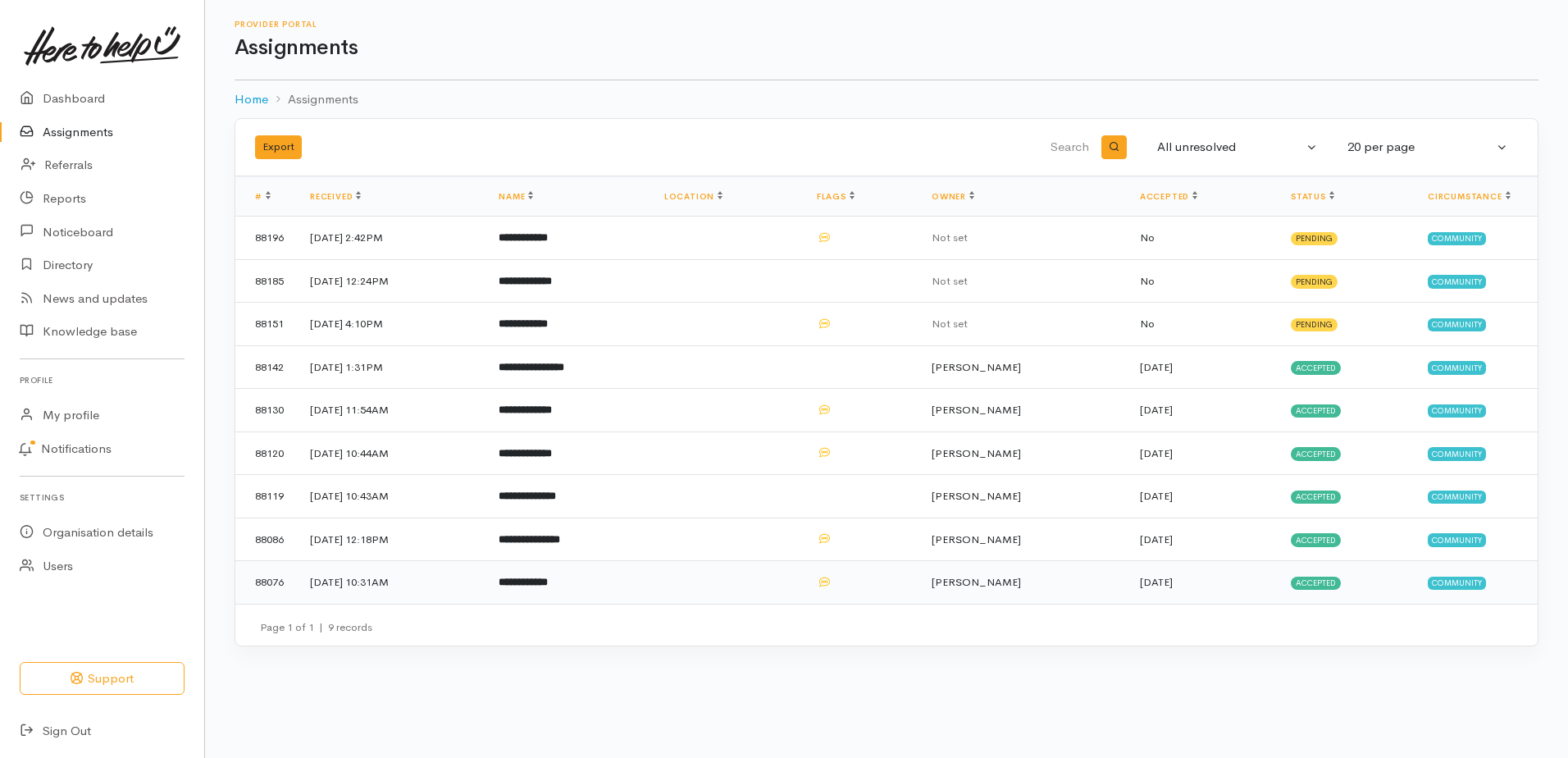
click at [548, 587] on b "**********" at bounding box center [523, 583] width 49 height 11
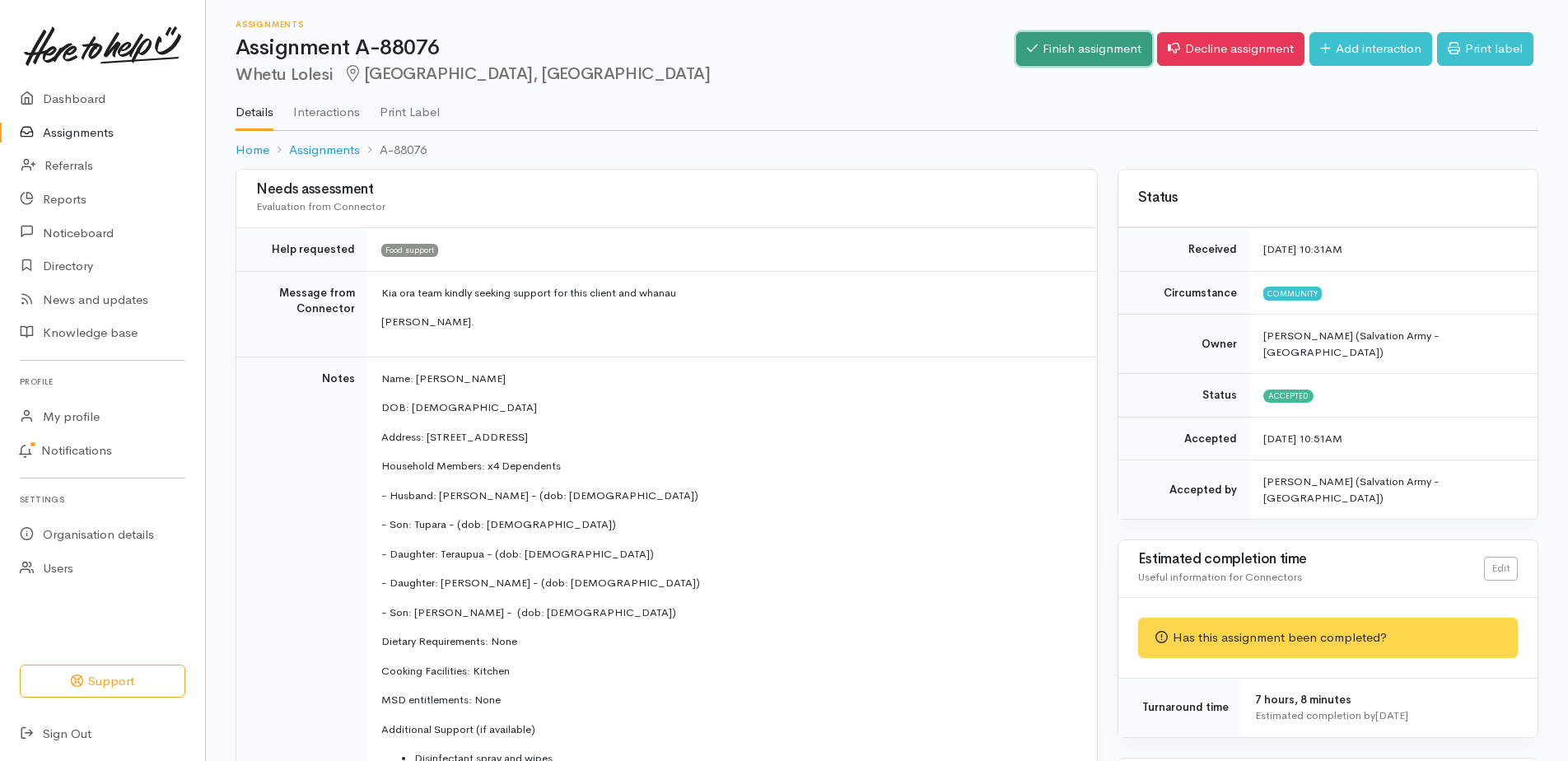
click at [1016, 60] on link "Finish assignment" at bounding box center [1084, 49] width 136 height 33
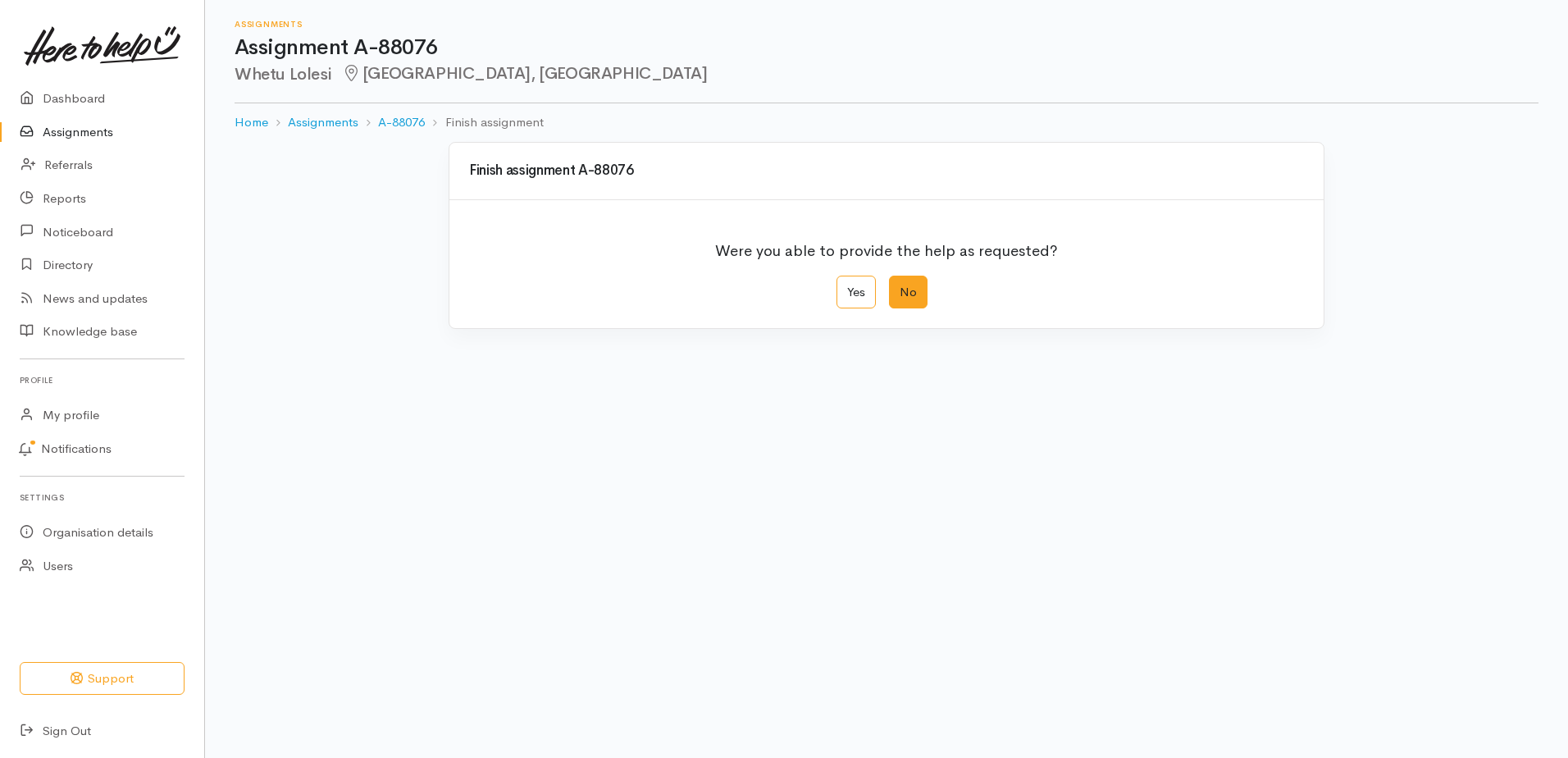
click at [905, 309] on label "No" at bounding box center [909, 292] width 39 height 33
click at [900, 287] on input "No" at bounding box center [895, 281] width 11 height 11
radio input "true"
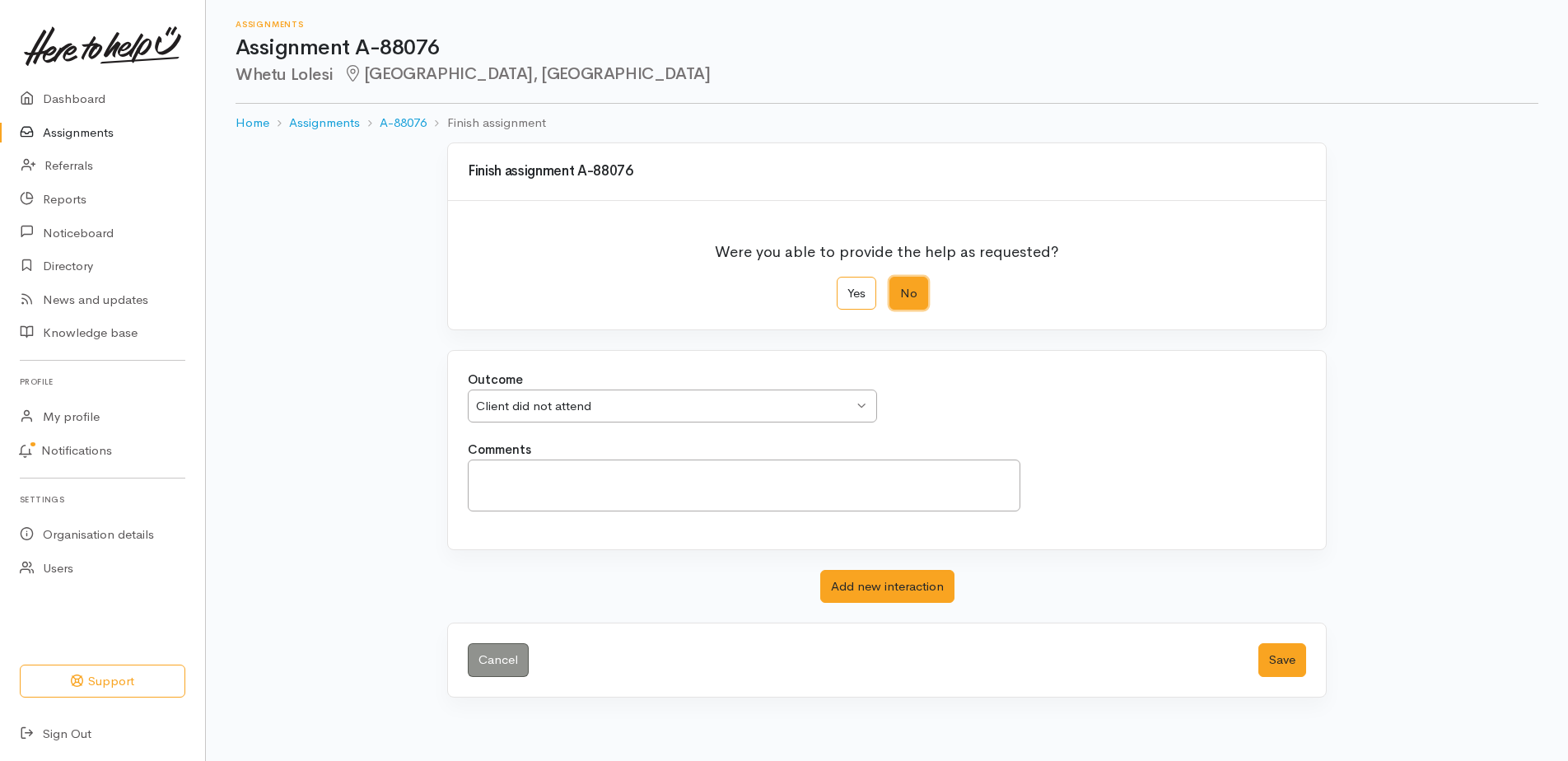
scroll to position [37, 0]
click at [1276, 677] on button "Save" at bounding box center [1283, 660] width 48 height 33
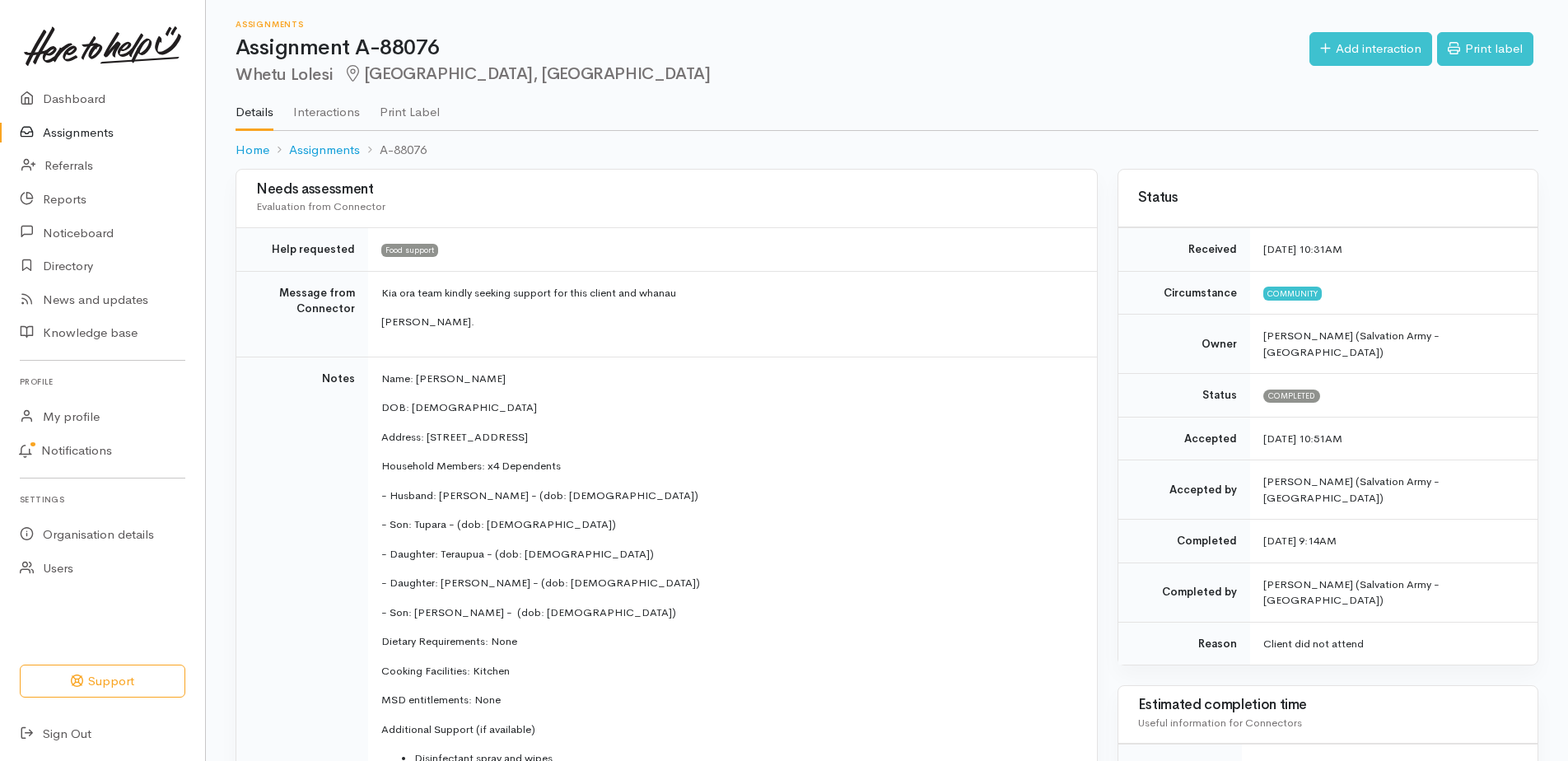
click at [115, 140] on link "Assignments" at bounding box center [103, 132] width 205 height 33
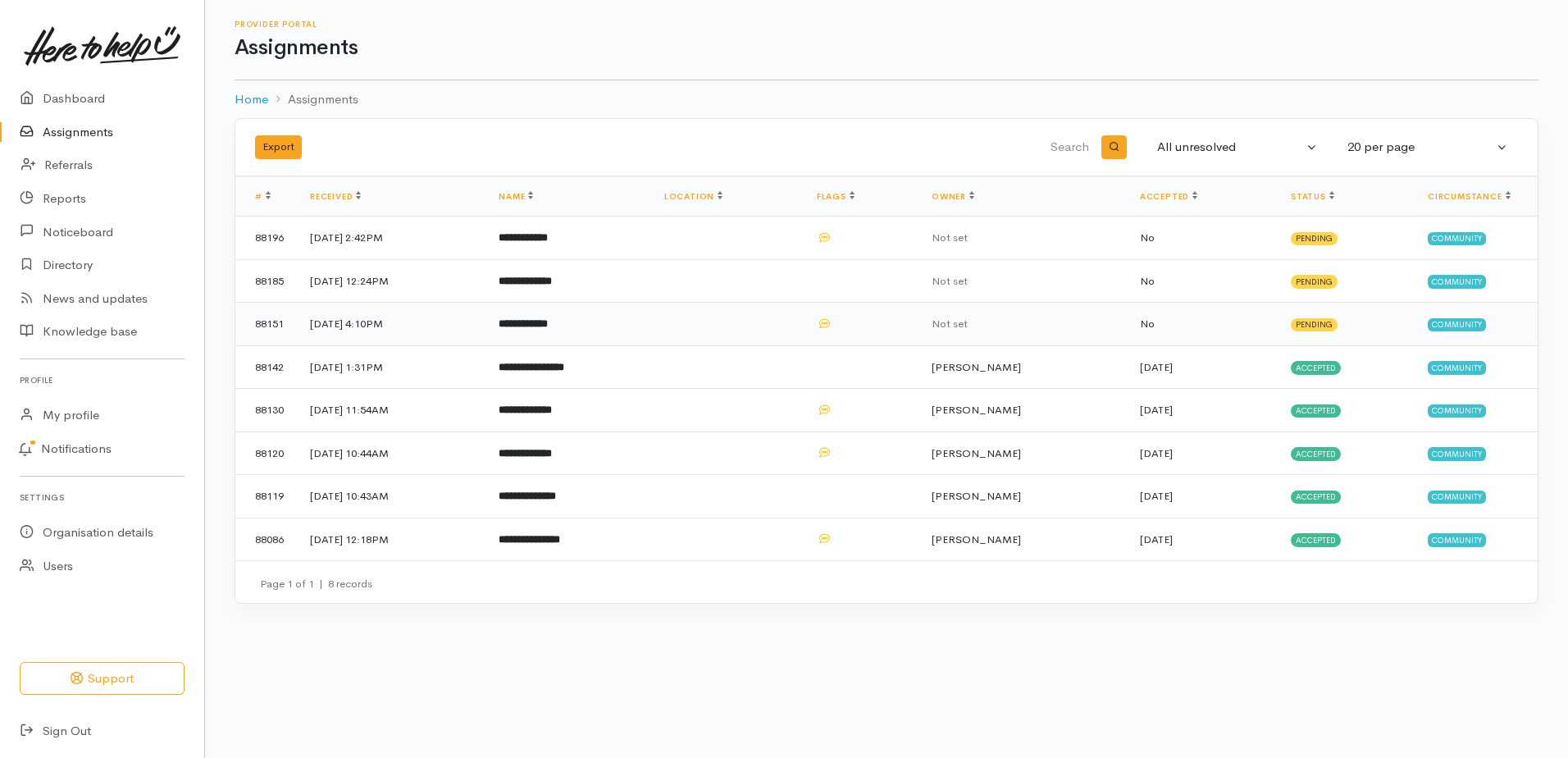
click at [548, 329] on b "**********" at bounding box center [523, 324] width 49 height 11
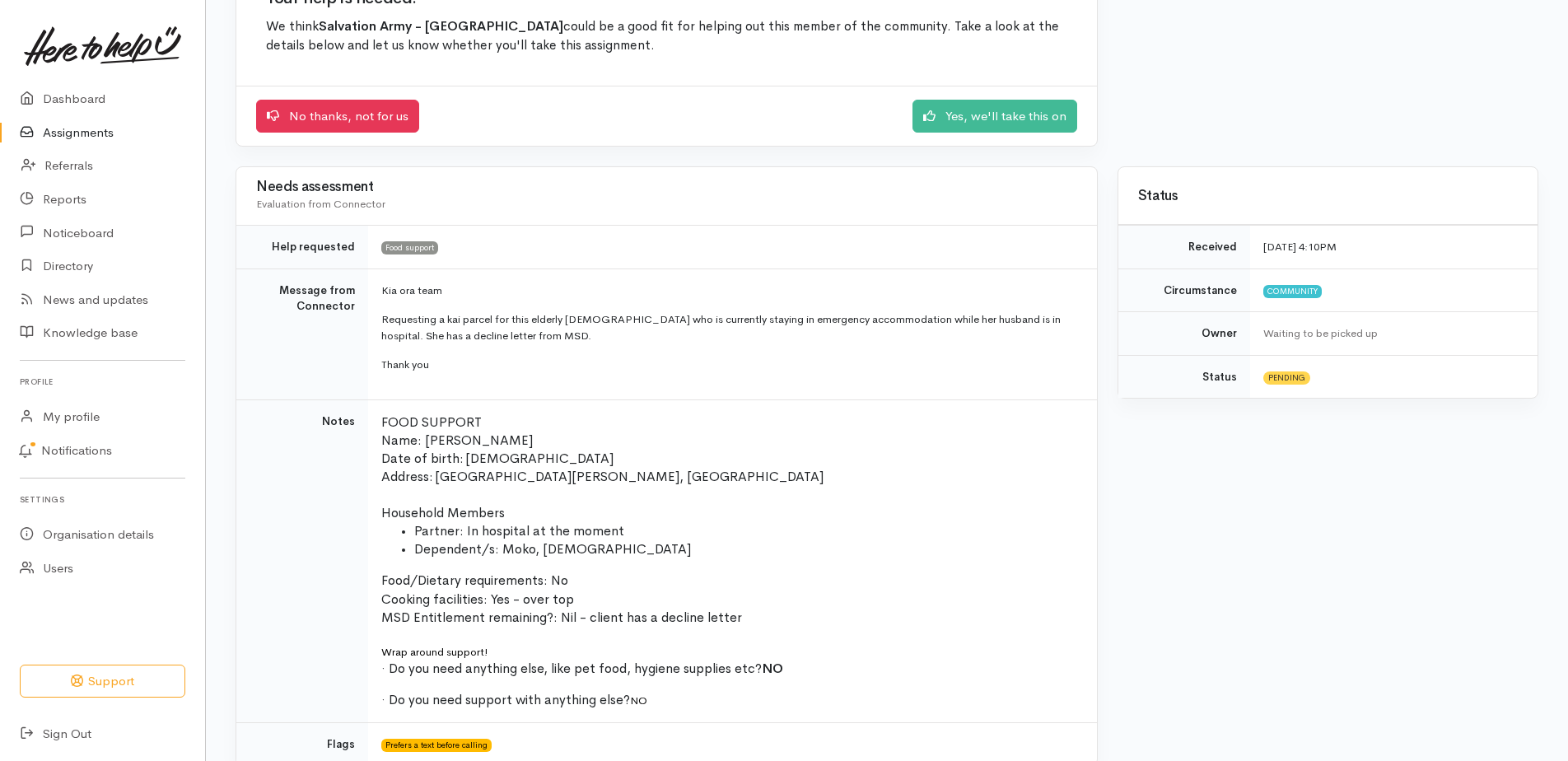
scroll to position [165, 0]
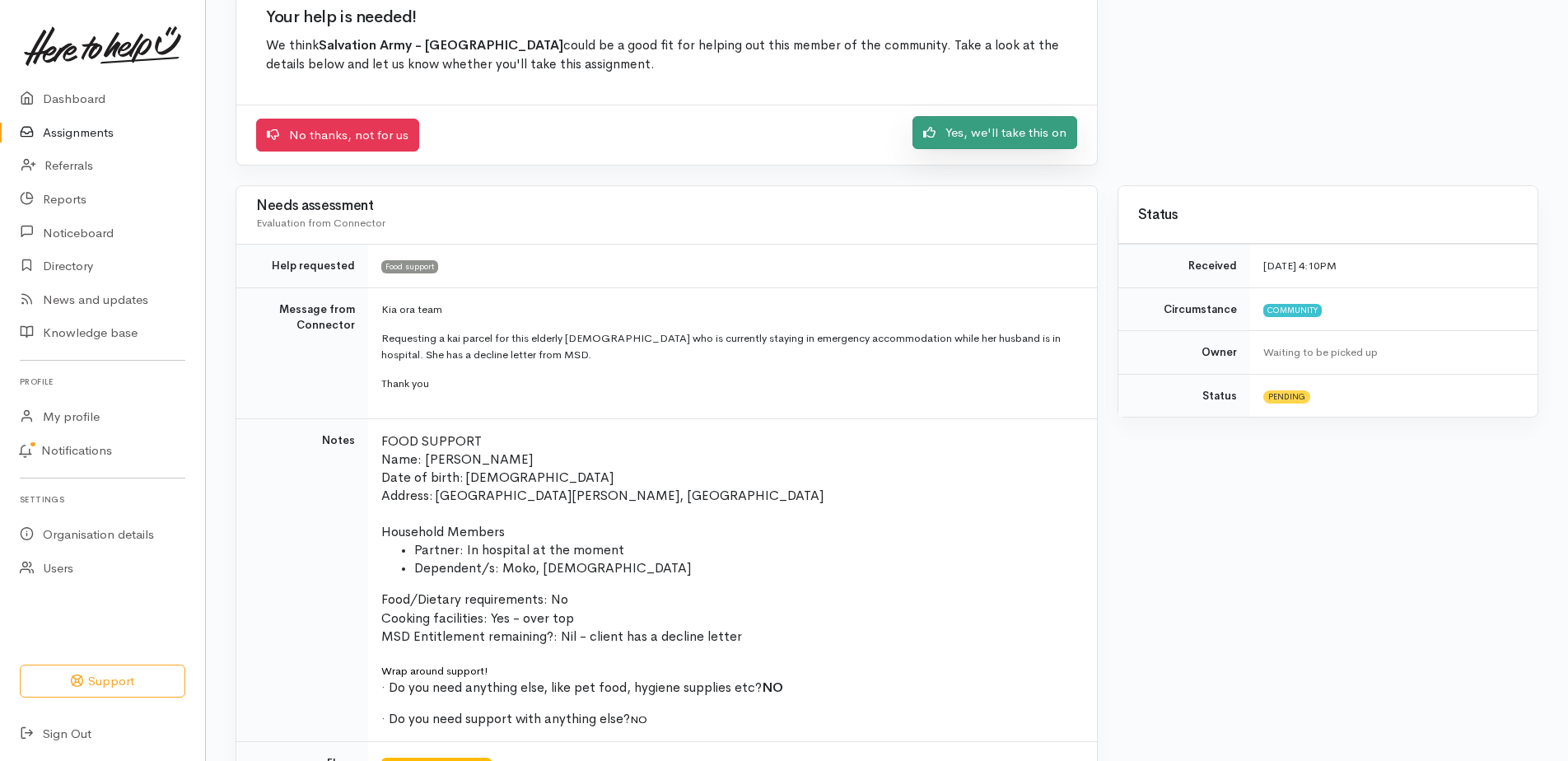
click at [969, 150] on link "Yes, we'll take this on" at bounding box center [995, 132] width 165 height 33
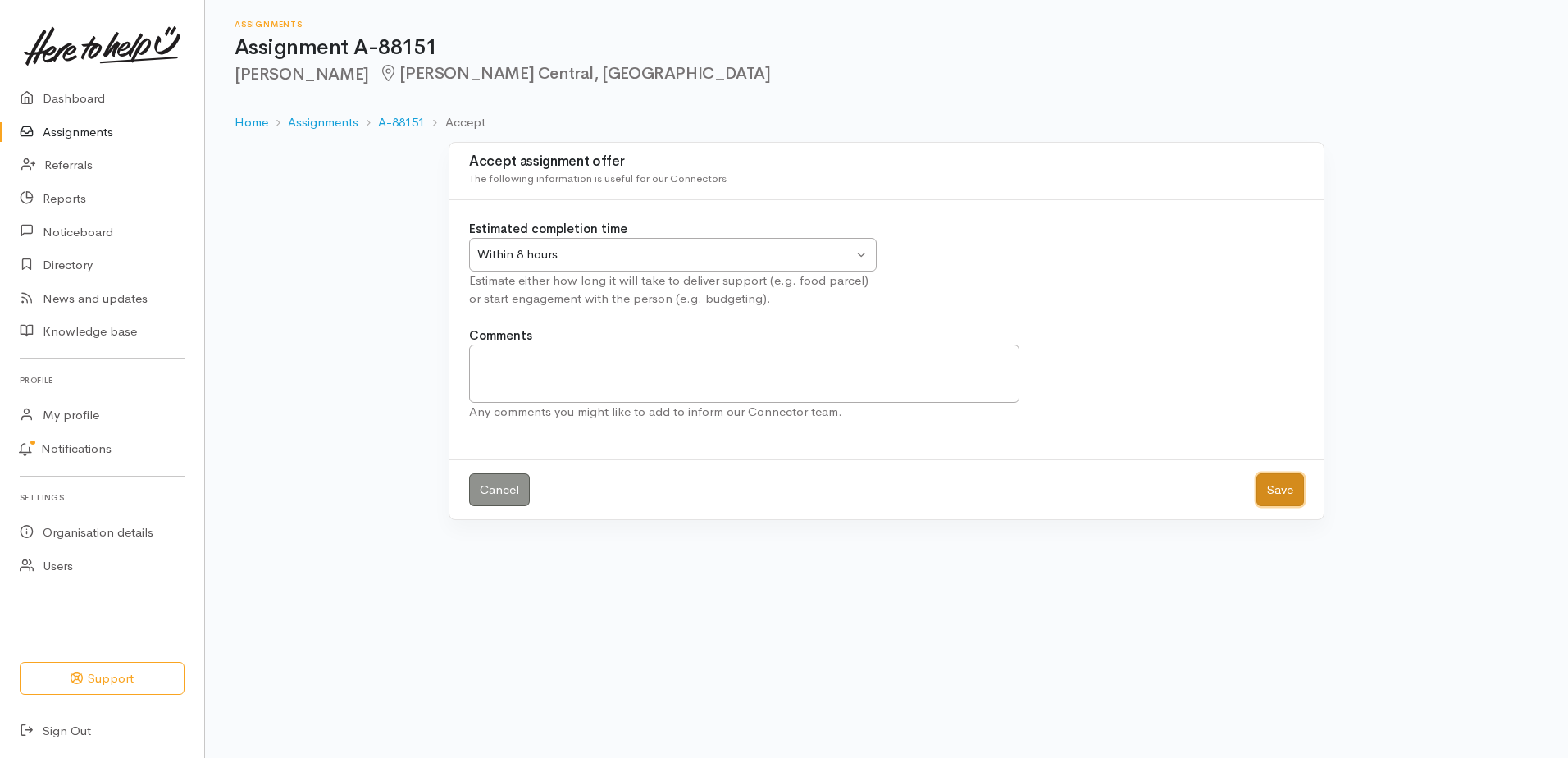
click at [1269, 507] on button "Save" at bounding box center [1280, 490] width 48 height 33
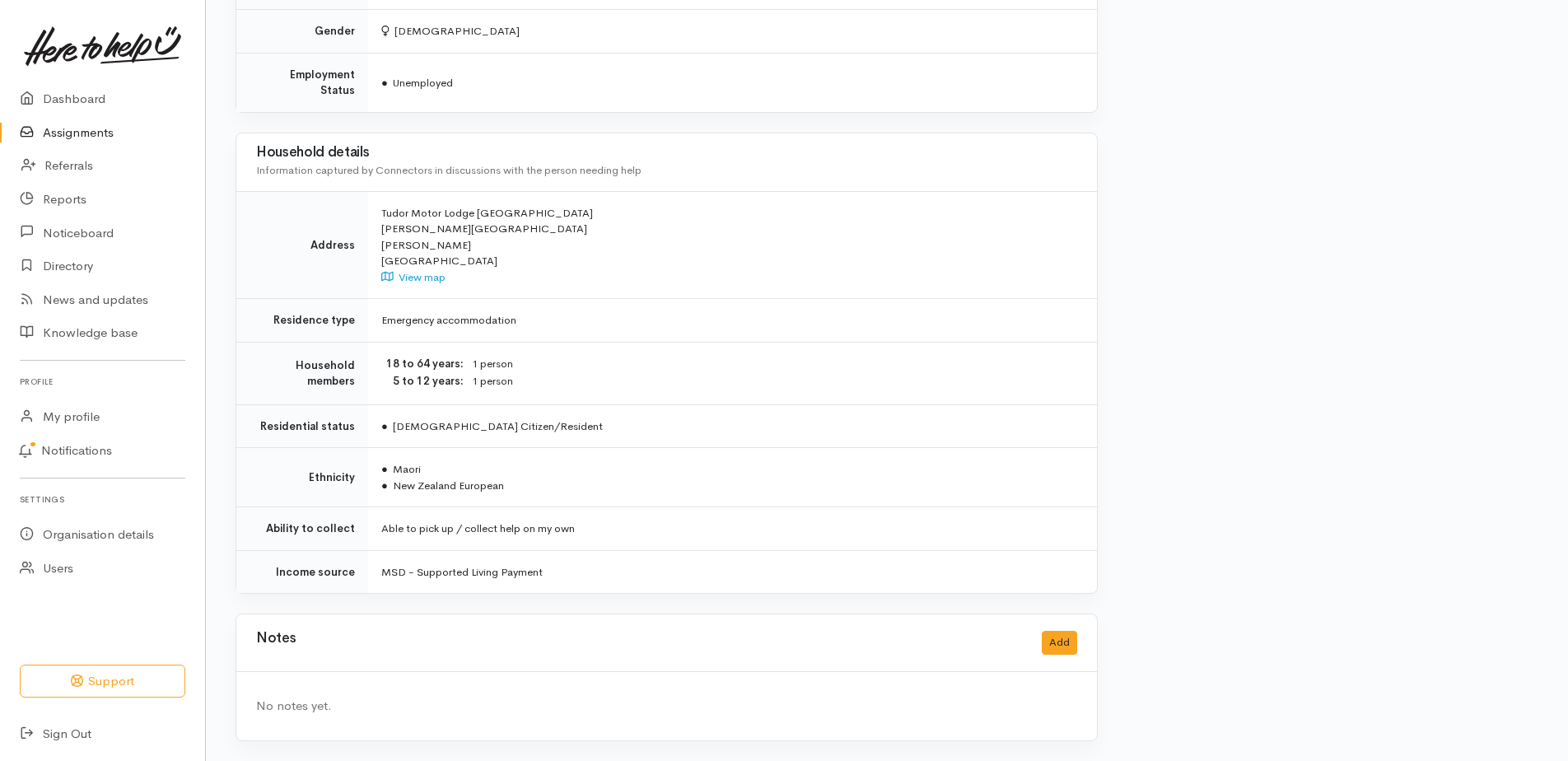
scroll to position [1201, 0]
click at [1052, 639] on button "Add" at bounding box center [1060, 643] width 35 height 24
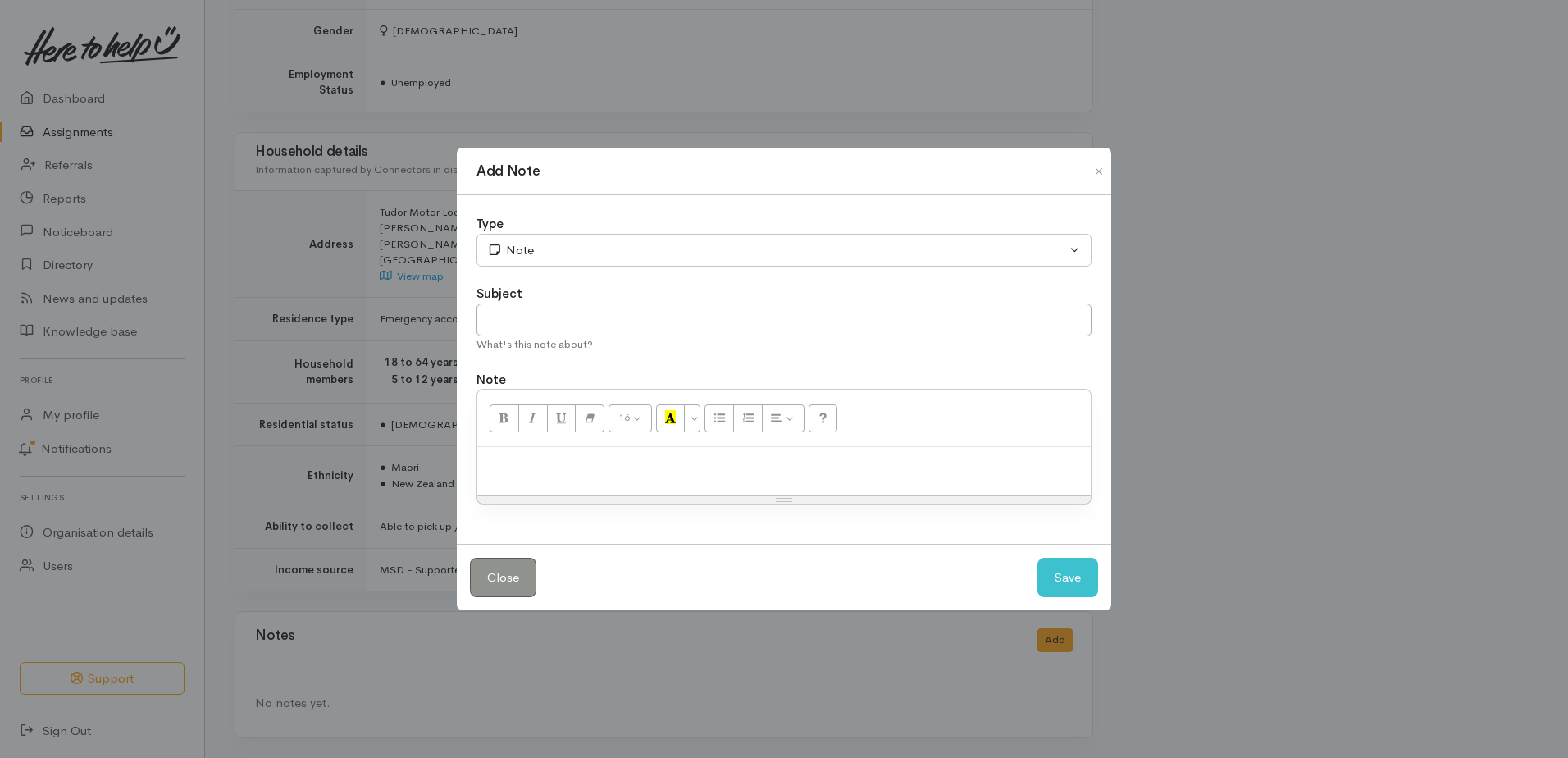
click at [586, 471] on p at bounding box center [784, 465] width 597 height 18
click at [1051, 593] on button "Save" at bounding box center [1068, 578] width 61 height 41
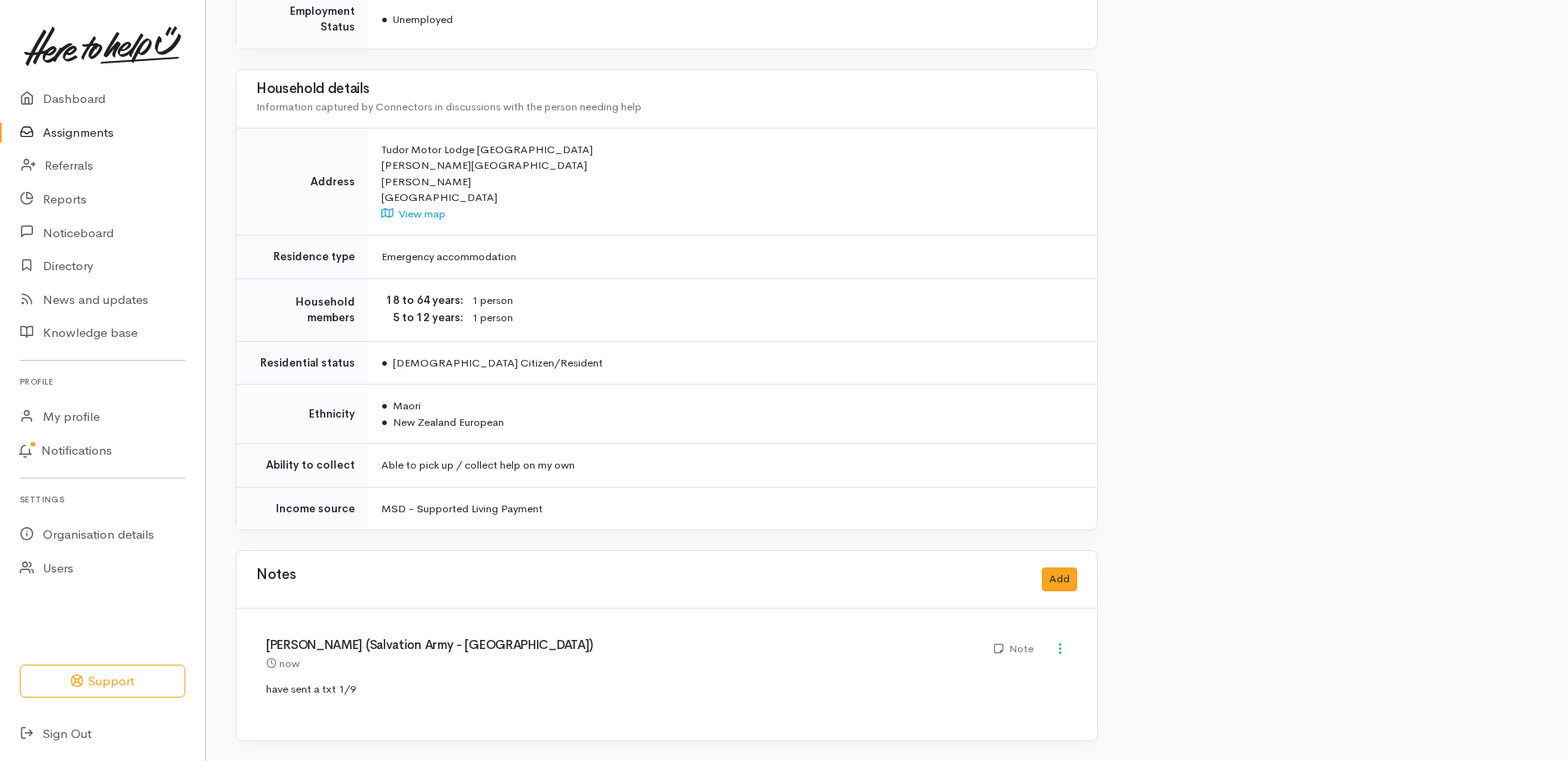
click at [108, 144] on link "Assignments" at bounding box center [103, 132] width 205 height 33
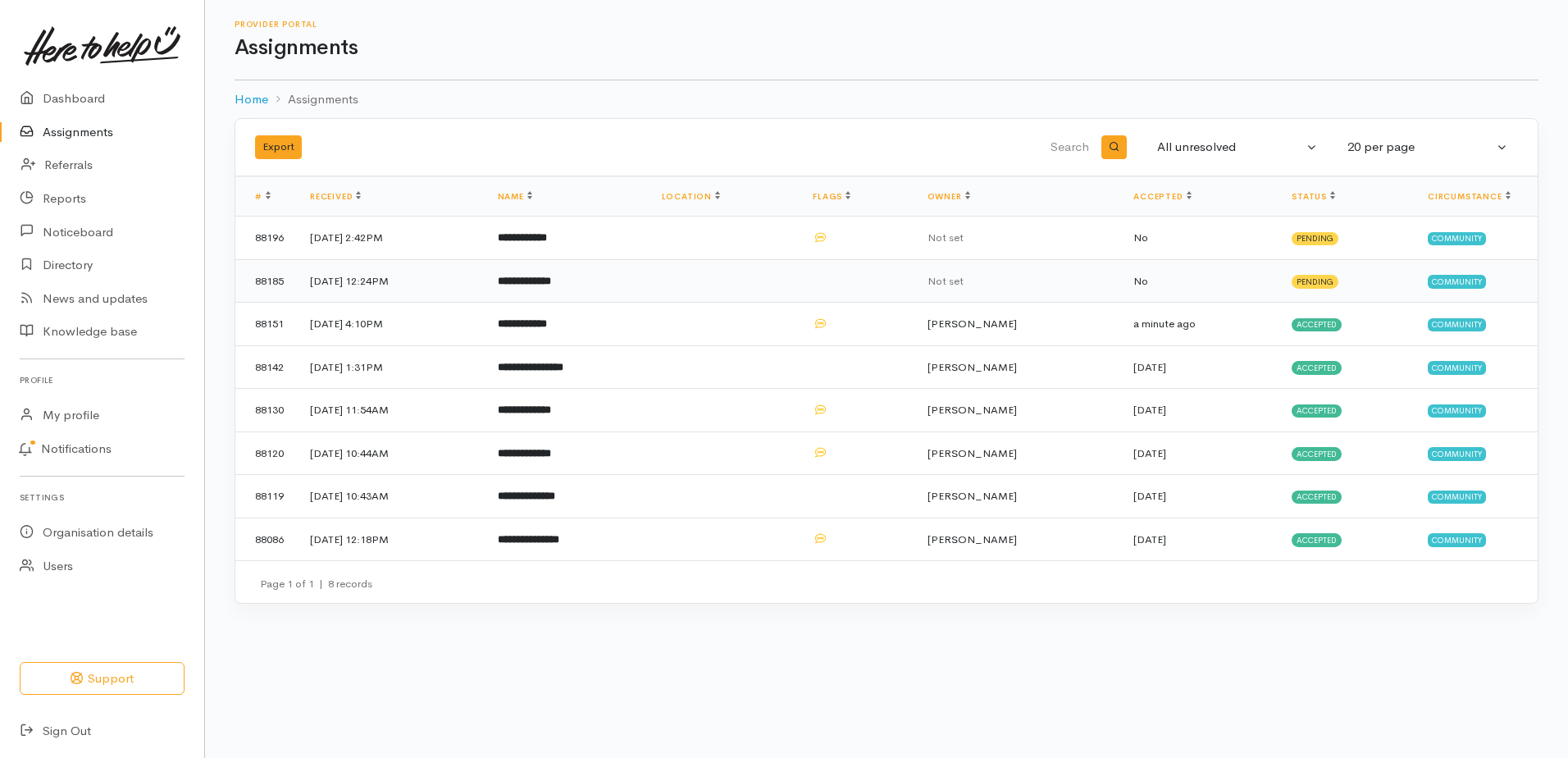
click at [551, 287] on b "**********" at bounding box center [525, 281] width 53 height 11
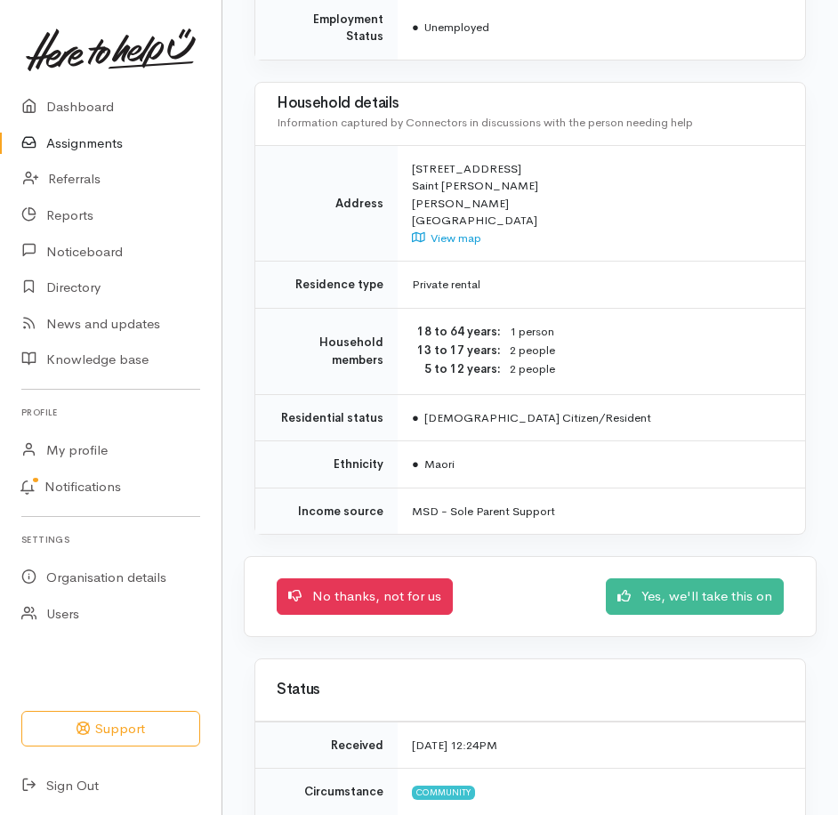
scroll to position [1424, 0]
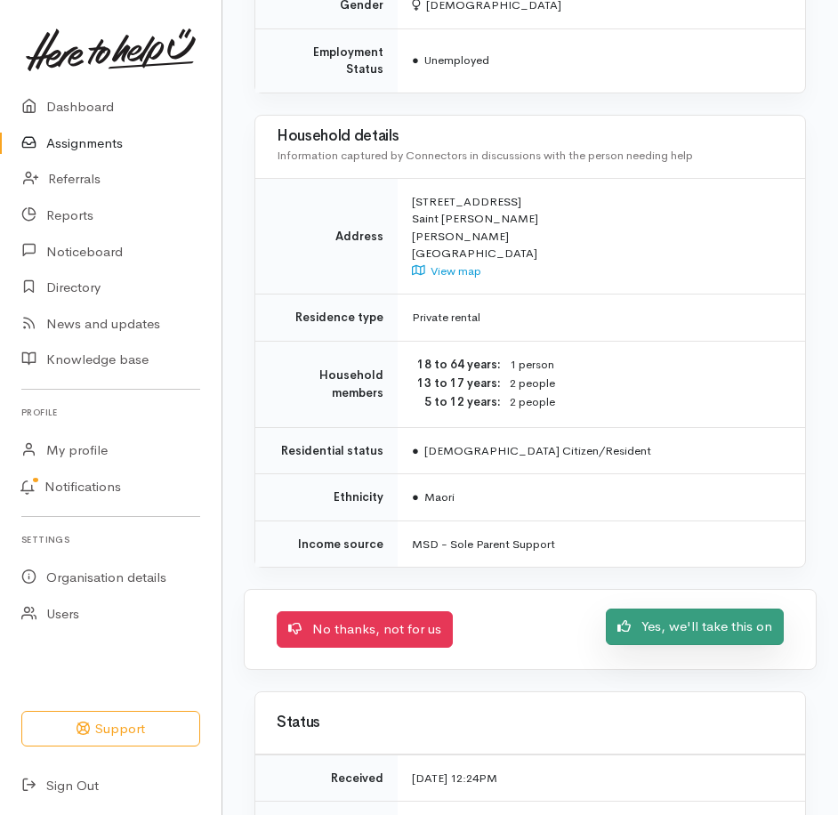
click at [637, 645] on link "Yes, we'll take this on" at bounding box center [695, 627] width 178 height 36
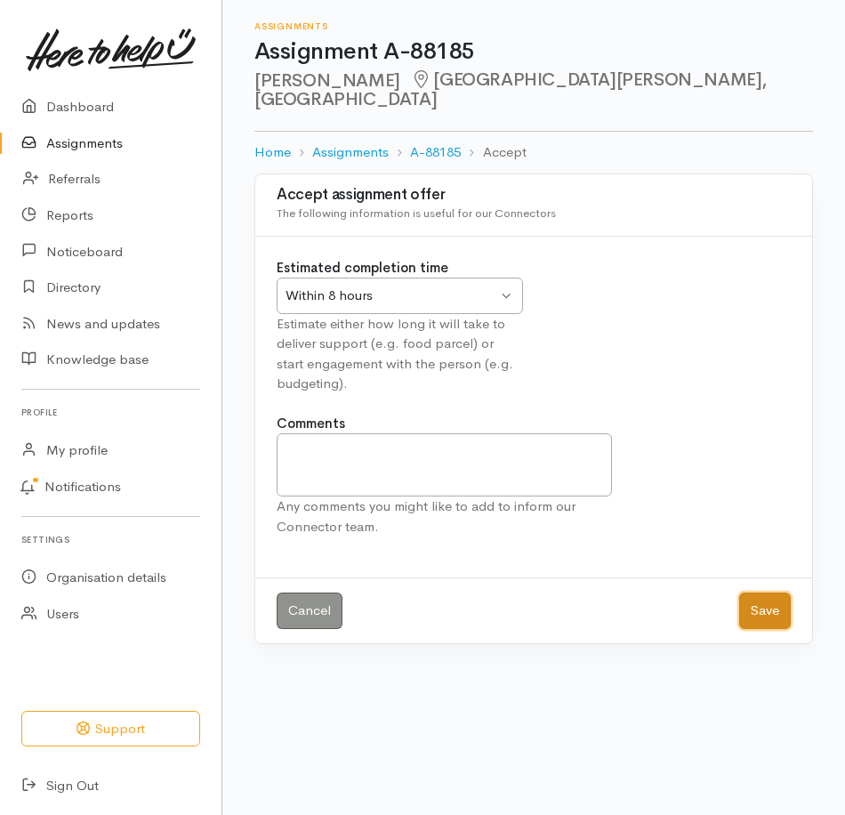
drag, startPoint x: 760, startPoint y: 644, endPoint x: 752, endPoint y: 640, distance: 9.2
click at [759, 629] on button "Save" at bounding box center [765, 611] width 52 height 36
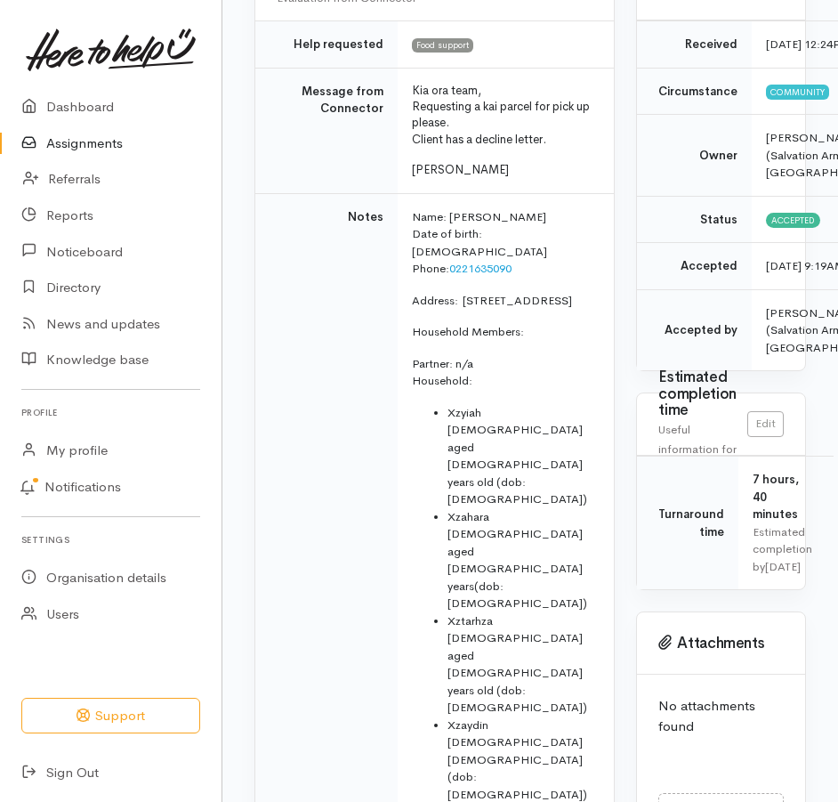
scroll to position [267, 0]
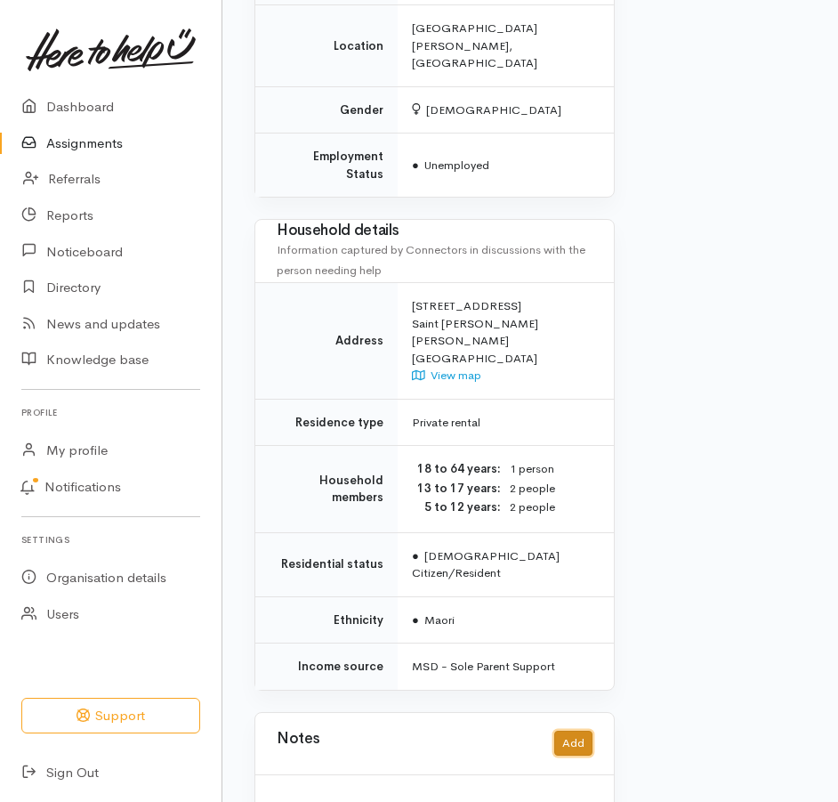
click at [570, 731] on button "Add" at bounding box center [573, 744] width 38 height 26
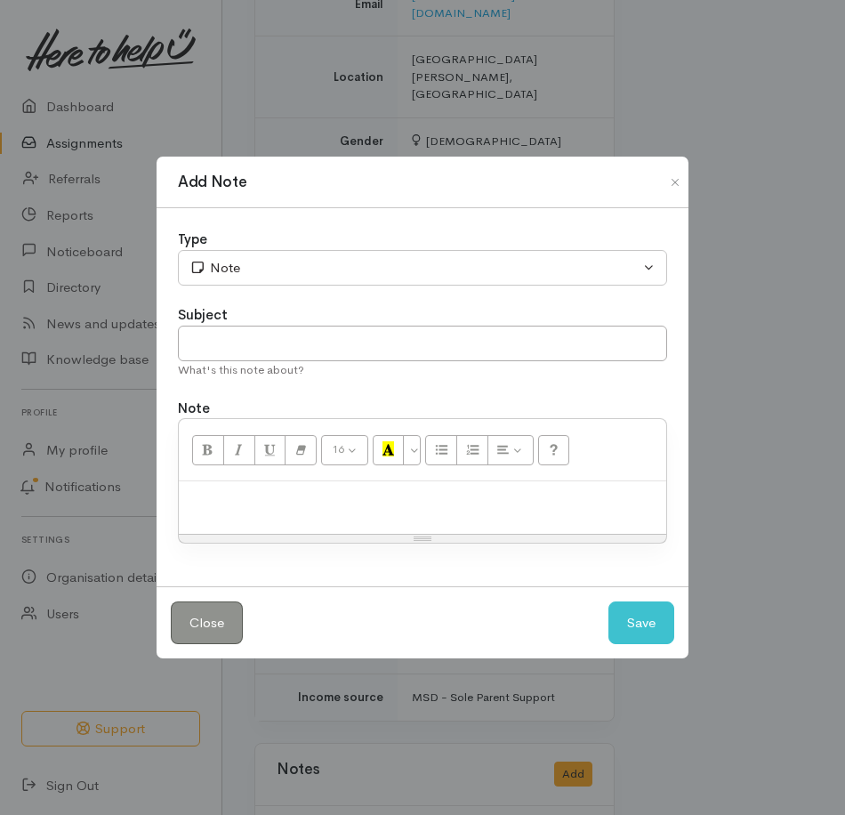
click at [357, 511] on p at bounding box center [423, 500] width 470 height 20
click at [626, 640] on button "Save" at bounding box center [642, 624] width 66 height 44
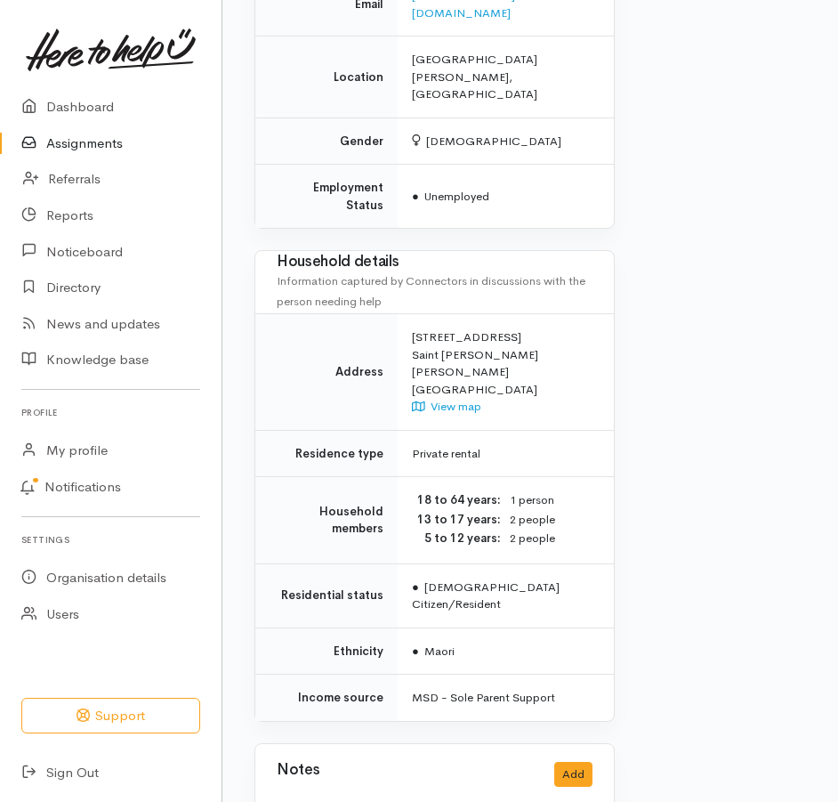
click at [107, 151] on link "Assignments" at bounding box center [111, 143] width 222 height 36
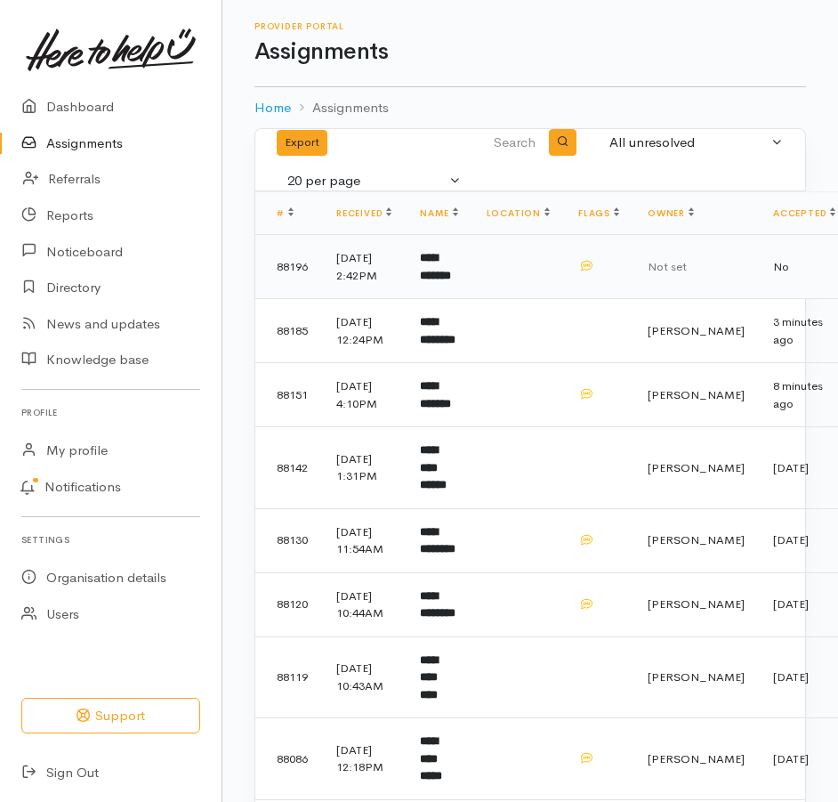
click at [451, 281] on b "**********" at bounding box center [435, 266] width 31 height 29
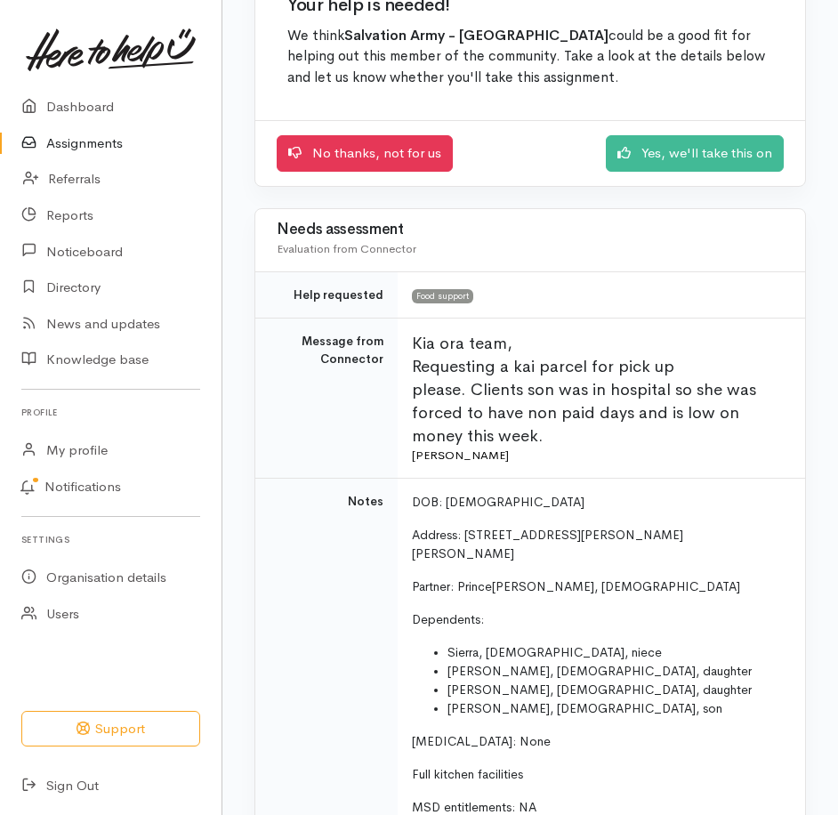
scroll to position [178, 0]
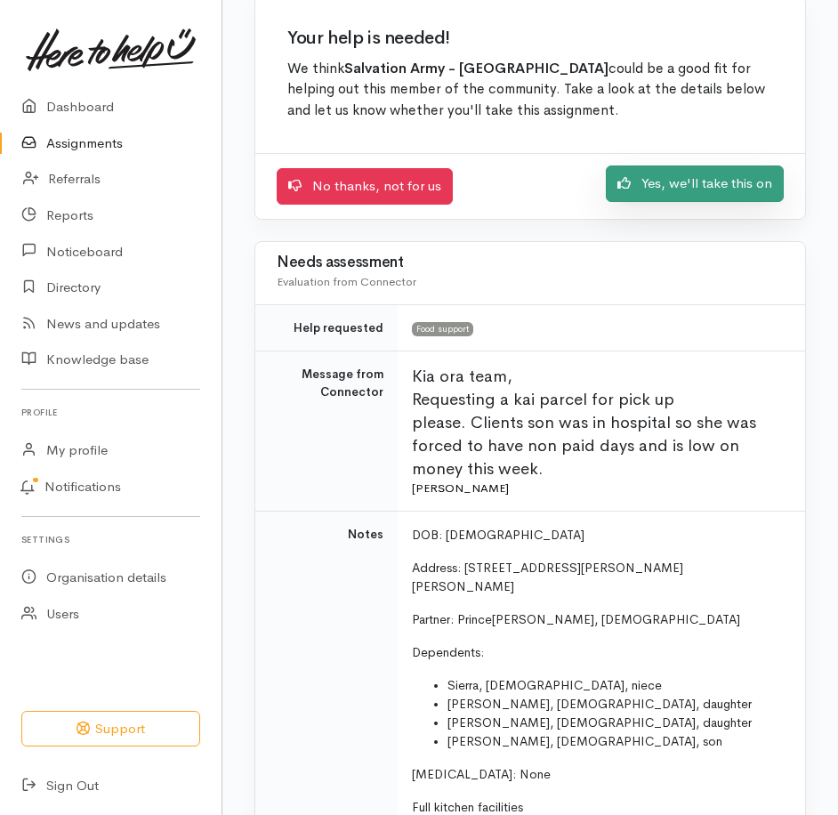
click at [645, 202] on link "Yes, we'll take this on" at bounding box center [695, 184] width 178 height 36
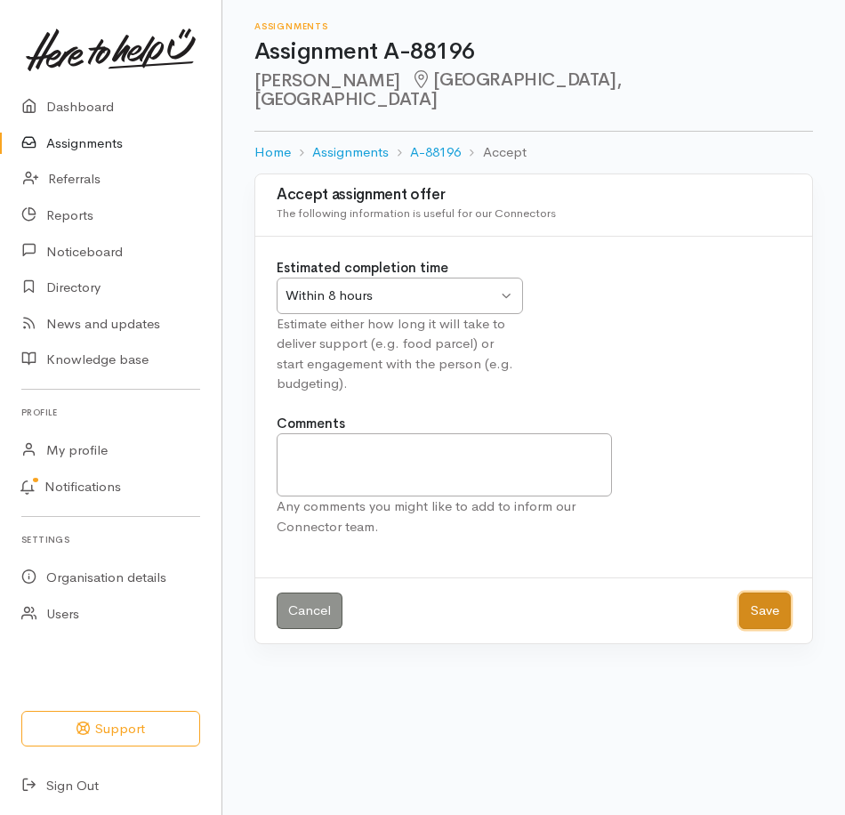
click at [760, 629] on button "Save" at bounding box center [765, 611] width 52 height 36
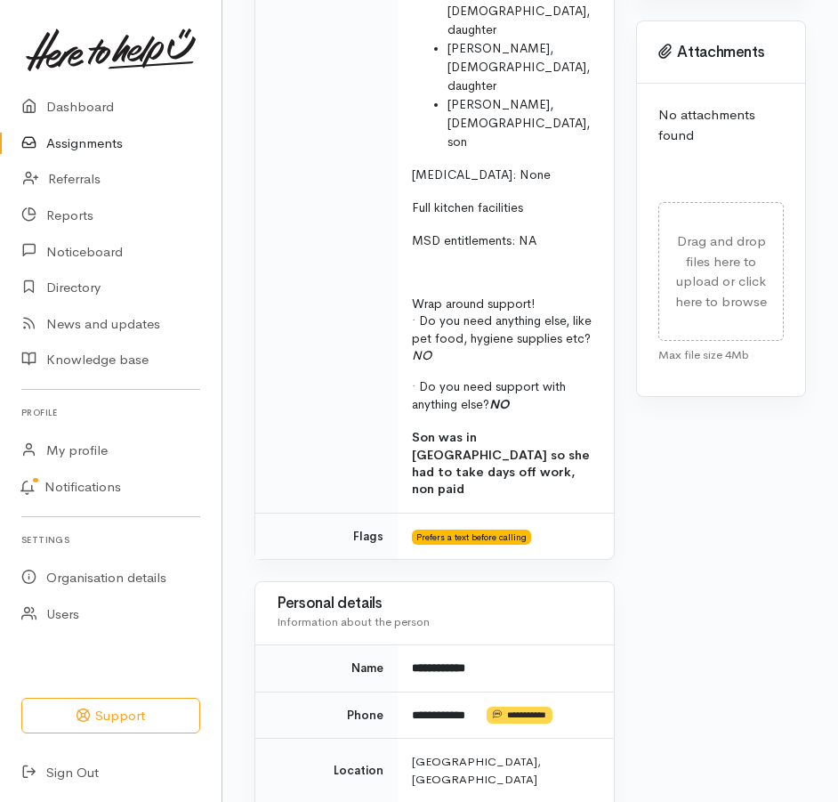
scroll to position [1068, 0]
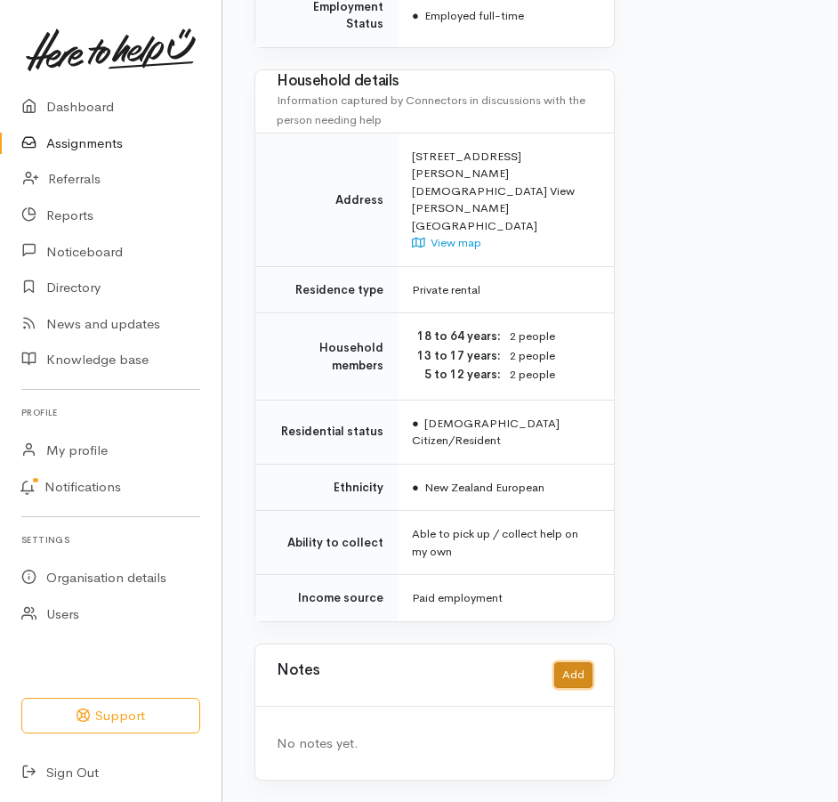
click at [558, 662] on button "Add" at bounding box center [573, 675] width 38 height 26
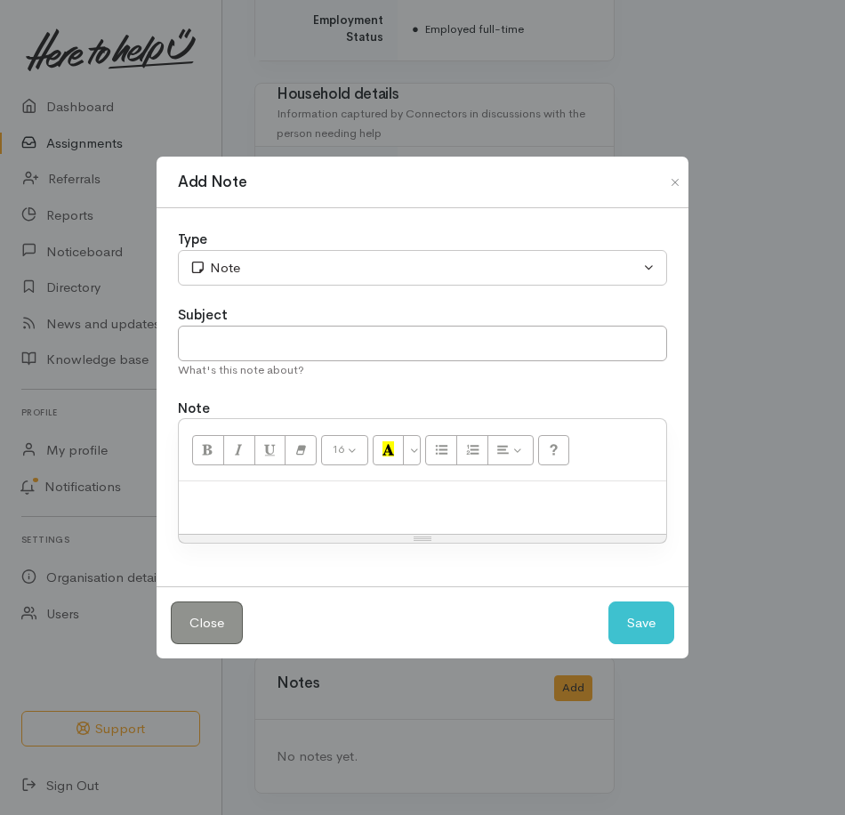
click at [362, 490] on div at bounding box center [423, 507] width 488 height 53
click at [625, 642] on button "Save" at bounding box center [642, 624] width 66 height 44
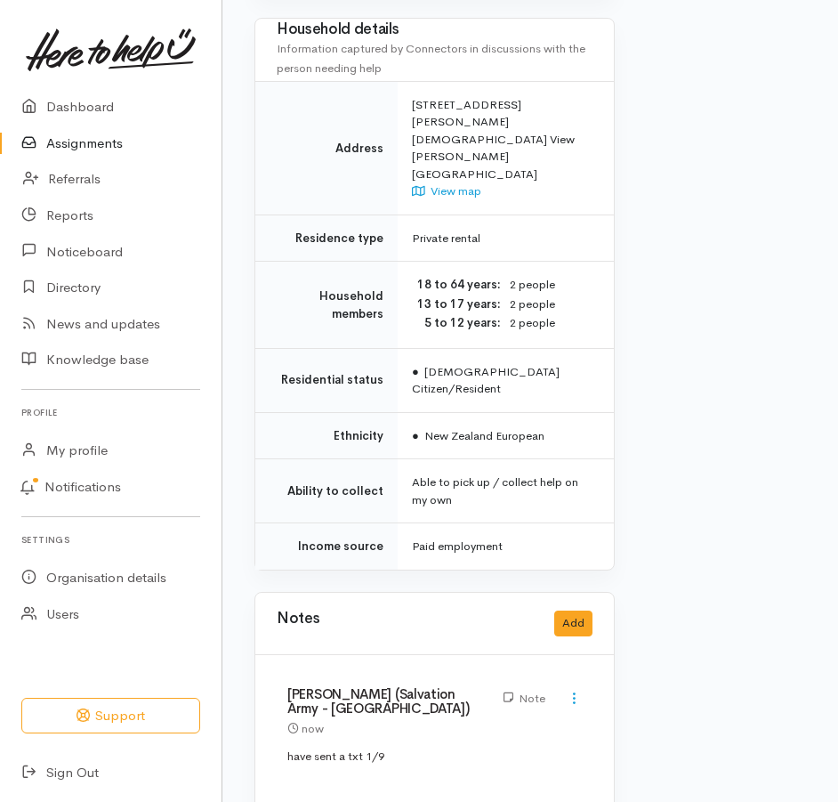
click at [104, 144] on link "Assignments" at bounding box center [111, 143] width 222 height 36
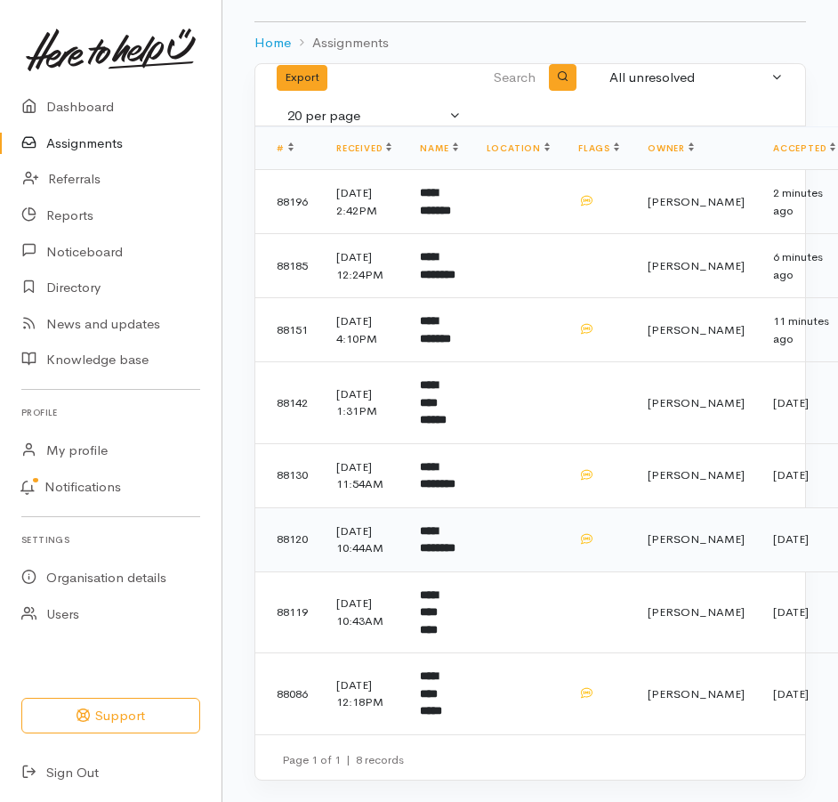
scroll to position [262, 0]
click at [438, 591] on b "**********" at bounding box center [429, 612] width 18 height 46
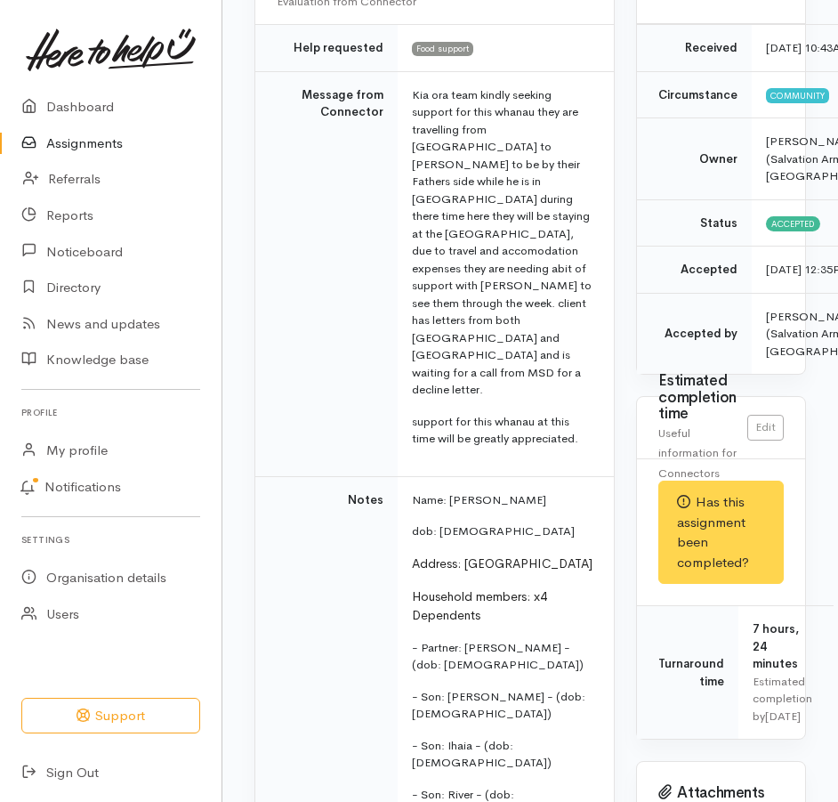
scroll to position [356, 0]
